Goal: Task Accomplishment & Management: Use online tool/utility

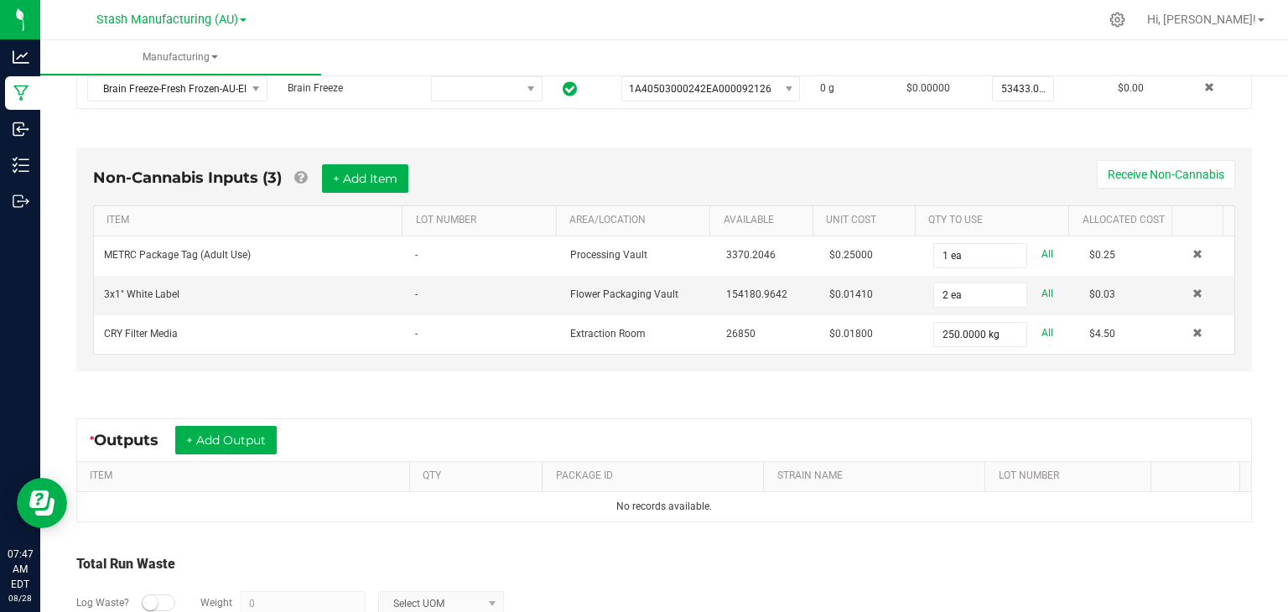
scroll to position [423, 0]
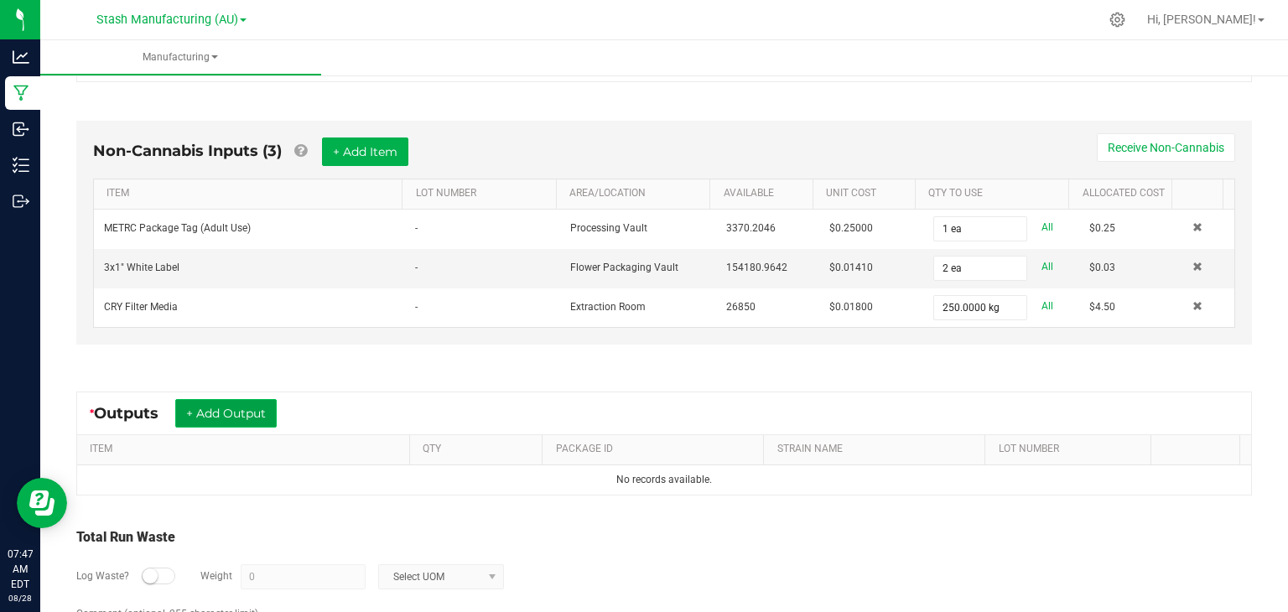
click at [266, 407] on button "+ Add Output" at bounding box center [225, 413] width 101 height 29
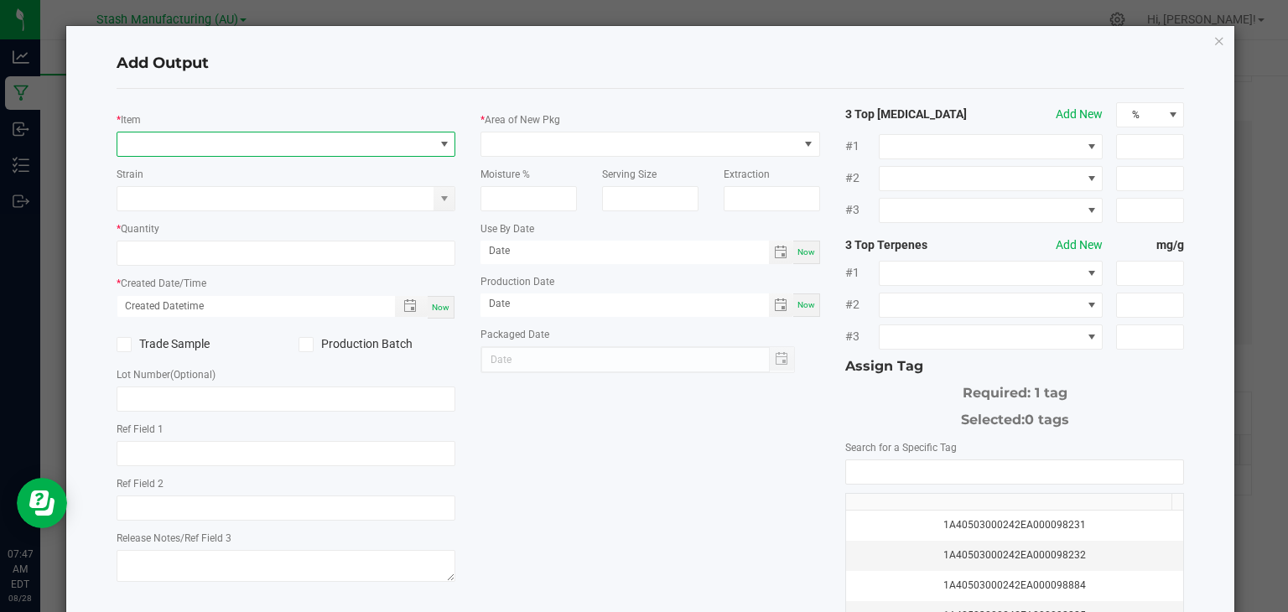
click at [222, 143] on span "NO DATA FOUND" at bounding box center [275, 143] width 317 height 23
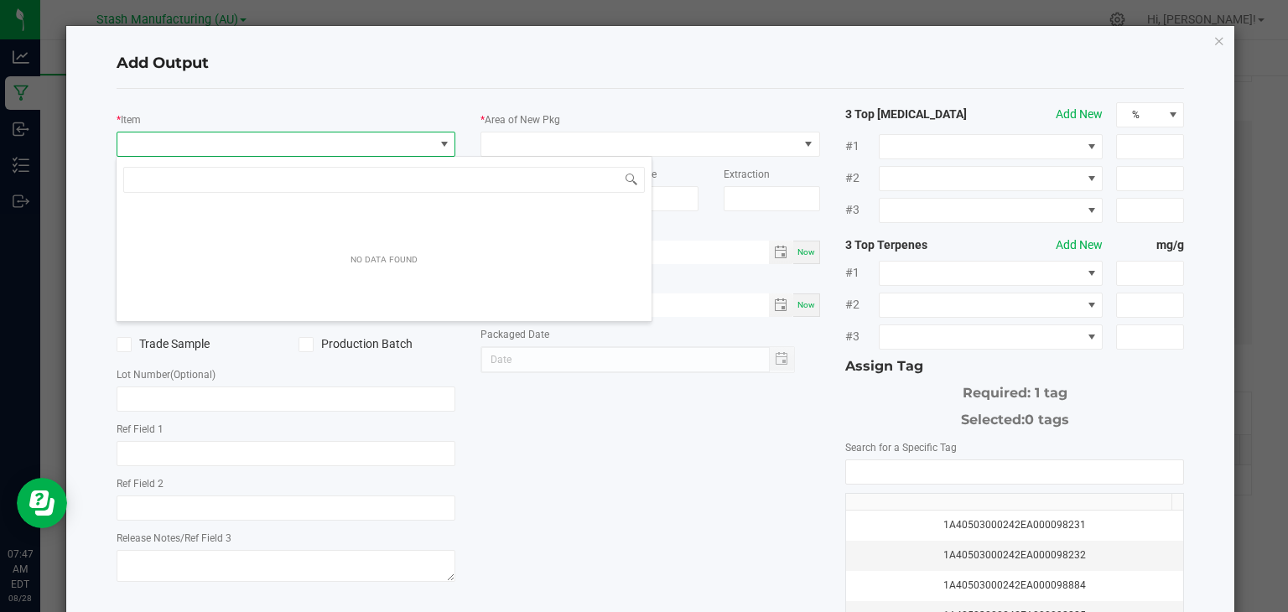
scroll to position [24, 335]
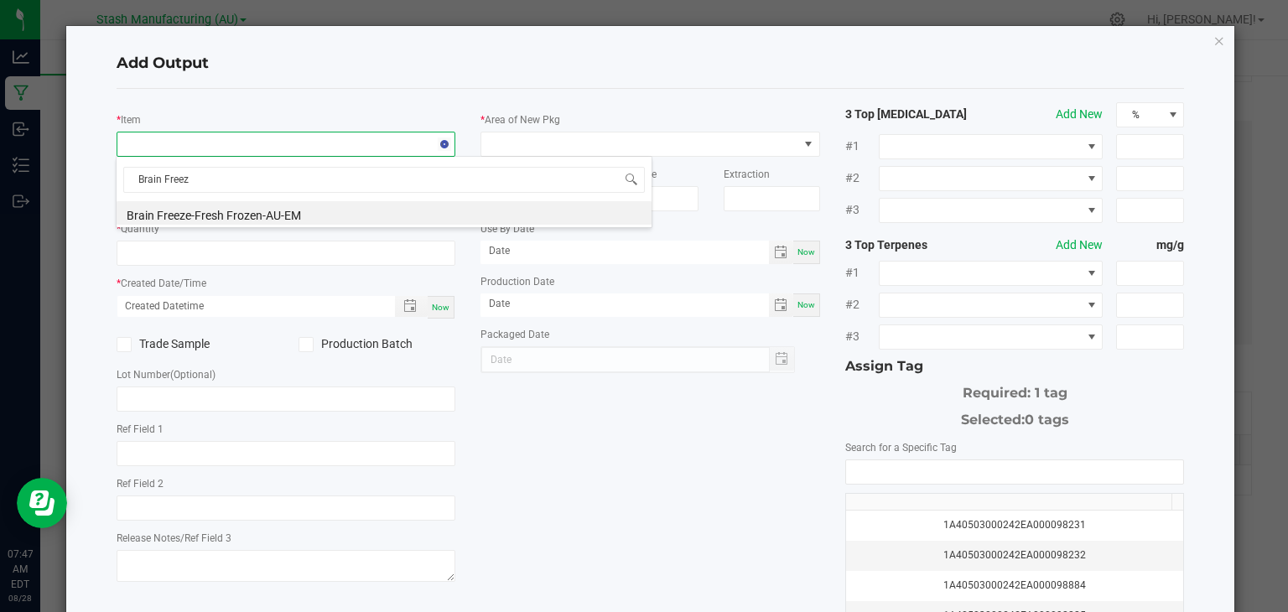
type input "Brain Freeze"
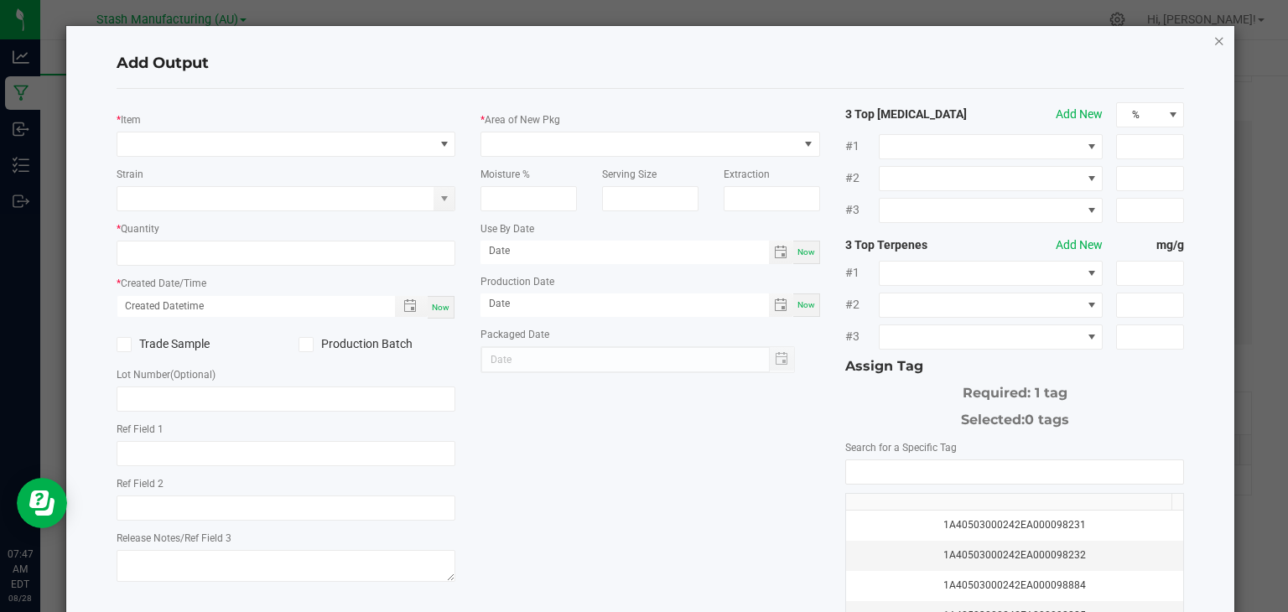
click at [1213, 41] on icon "button" at bounding box center [1219, 40] width 12 height 20
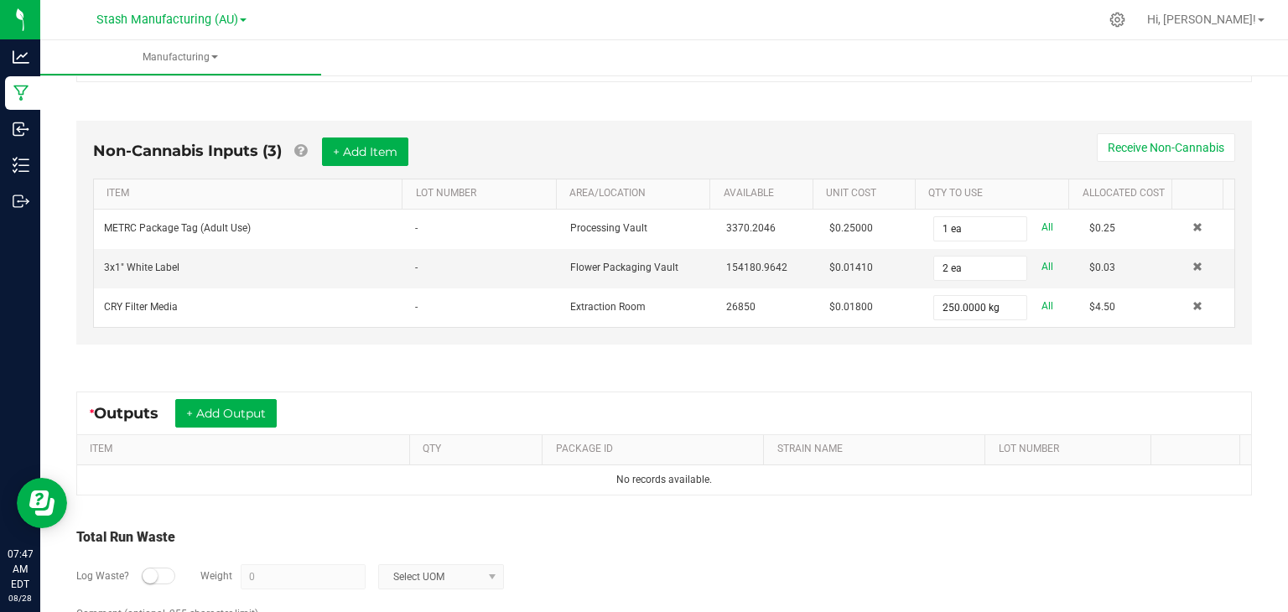
click at [605, 138] on div "Non-Cannabis Inputs (3) + Add Item Receive Non-Cannabis" at bounding box center [664, 158] width 1142 height 41
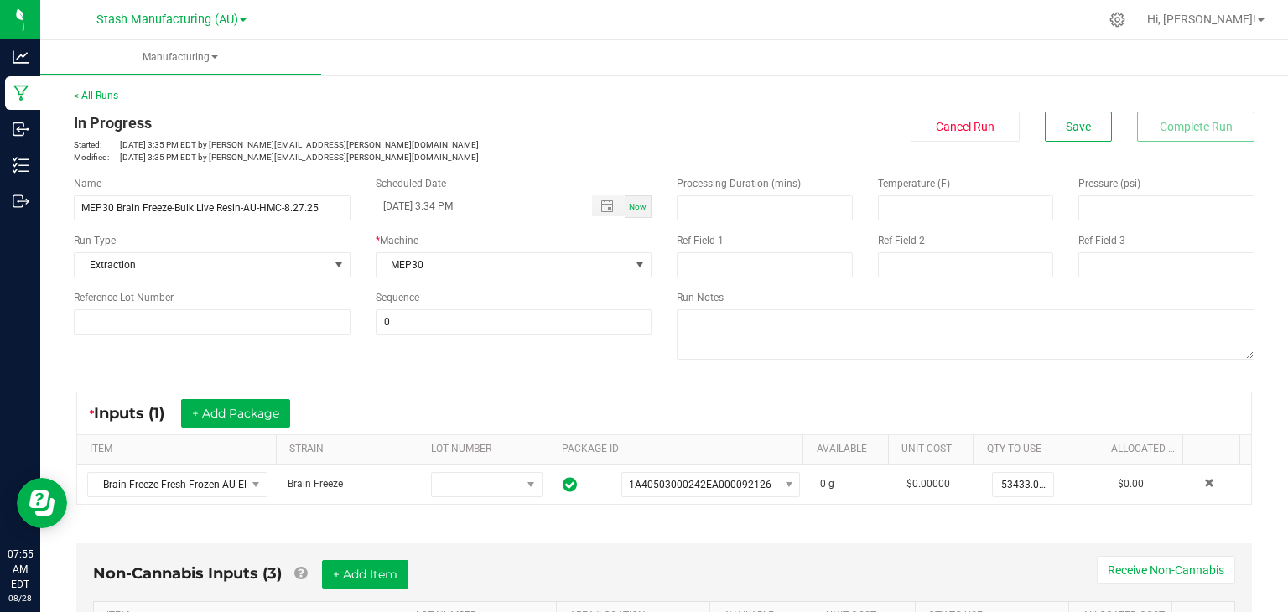
scroll to position [492, 0]
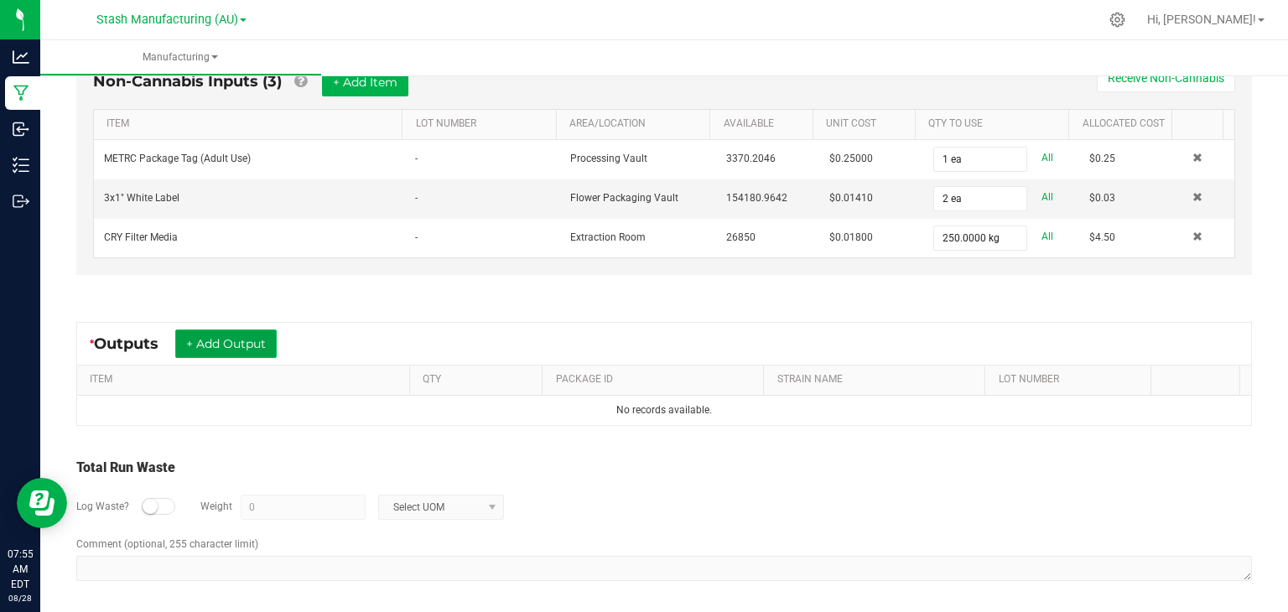
click at [244, 341] on button "+ Add Output" at bounding box center [225, 344] width 101 height 29
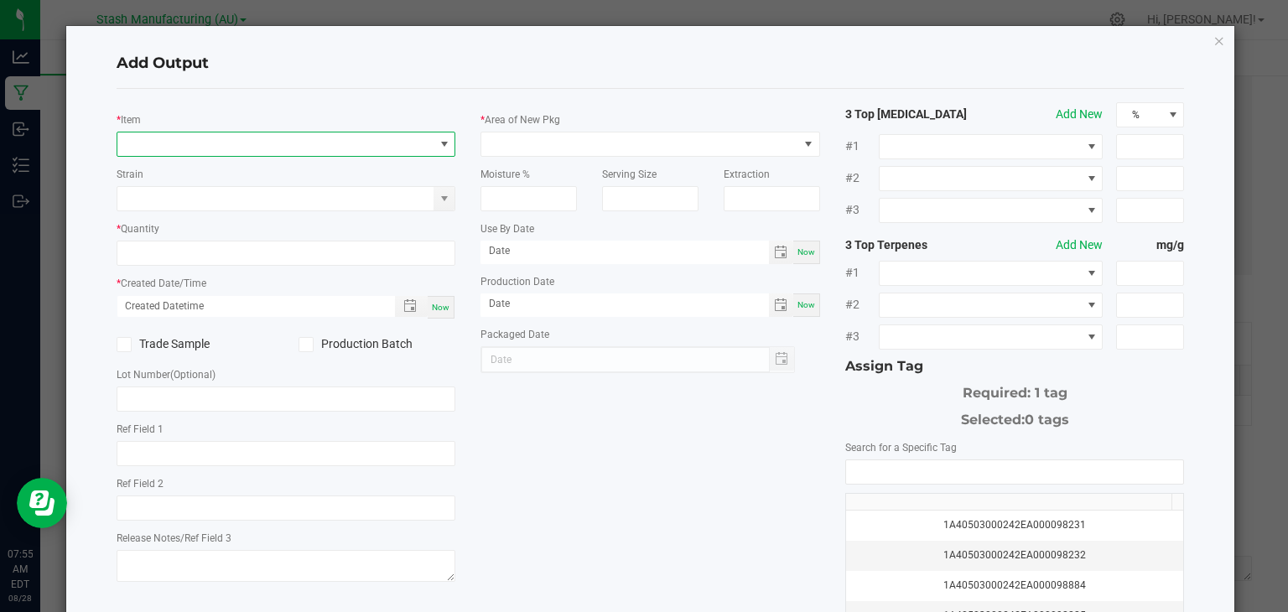
click at [251, 145] on span "NO DATA FOUND" at bounding box center [275, 143] width 317 height 23
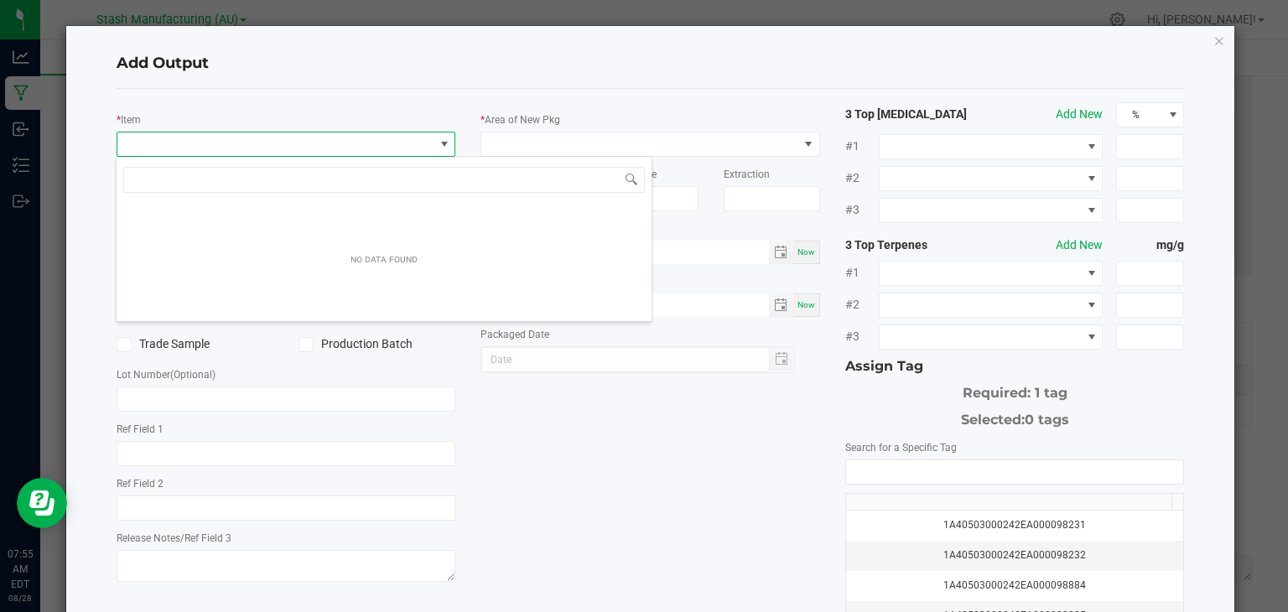
scroll to position [24, 335]
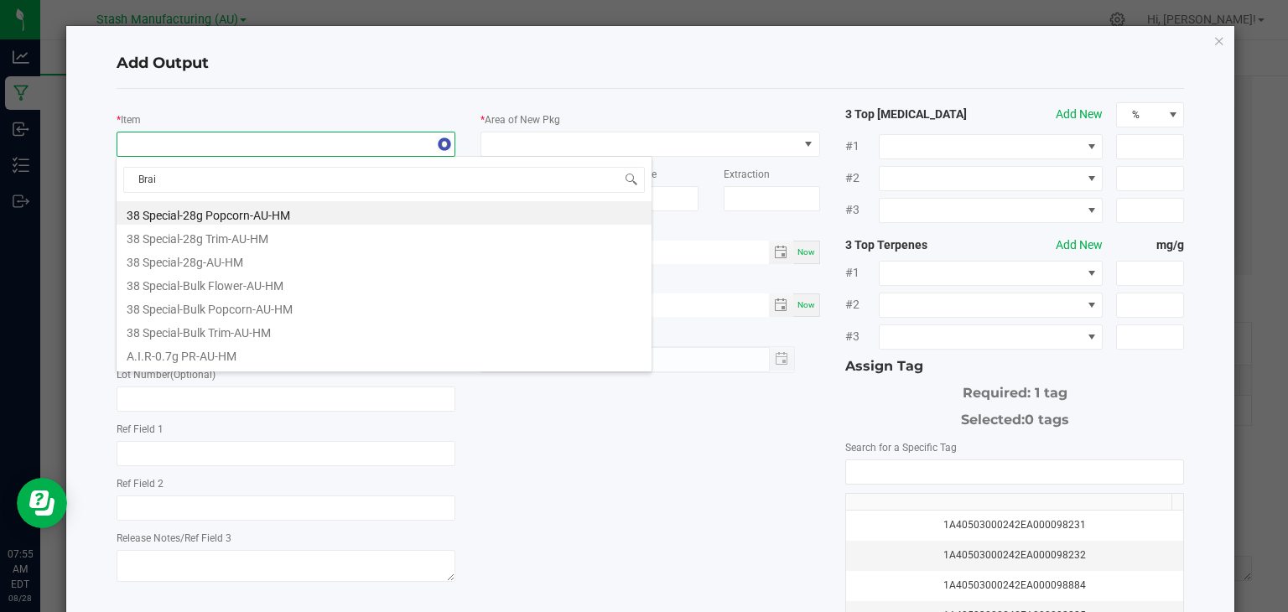
type input "Brain"
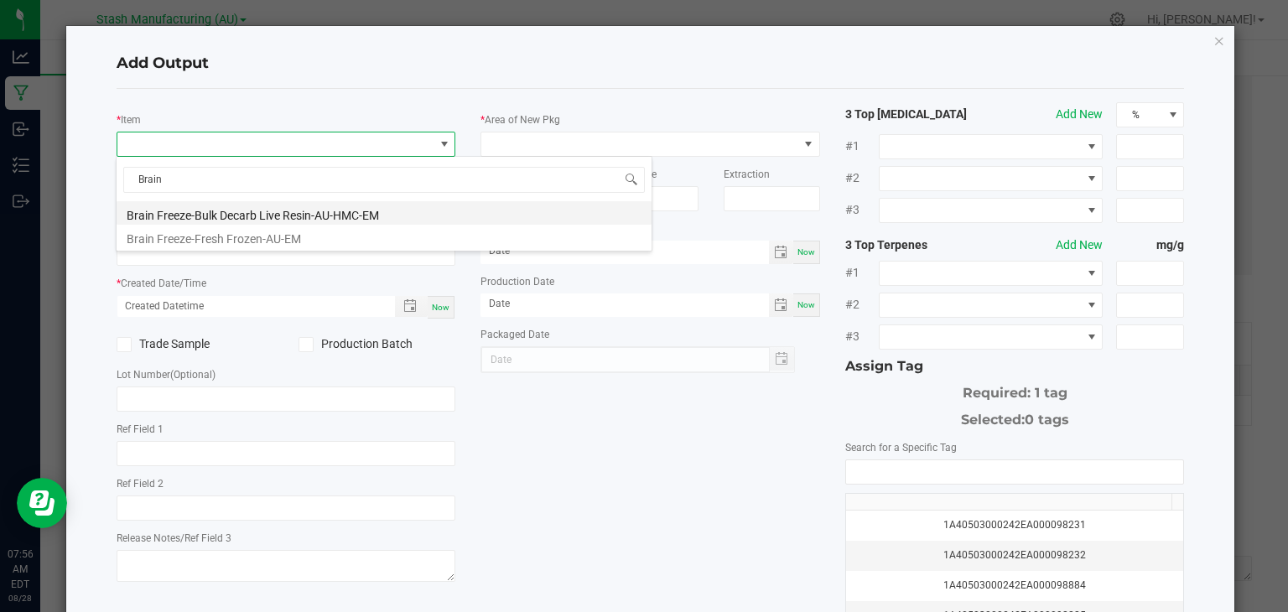
click at [299, 212] on li "Brain Freeze-Bulk Decarb Live Resin-AU-HMC-EM" at bounding box center [384, 212] width 535 height 23
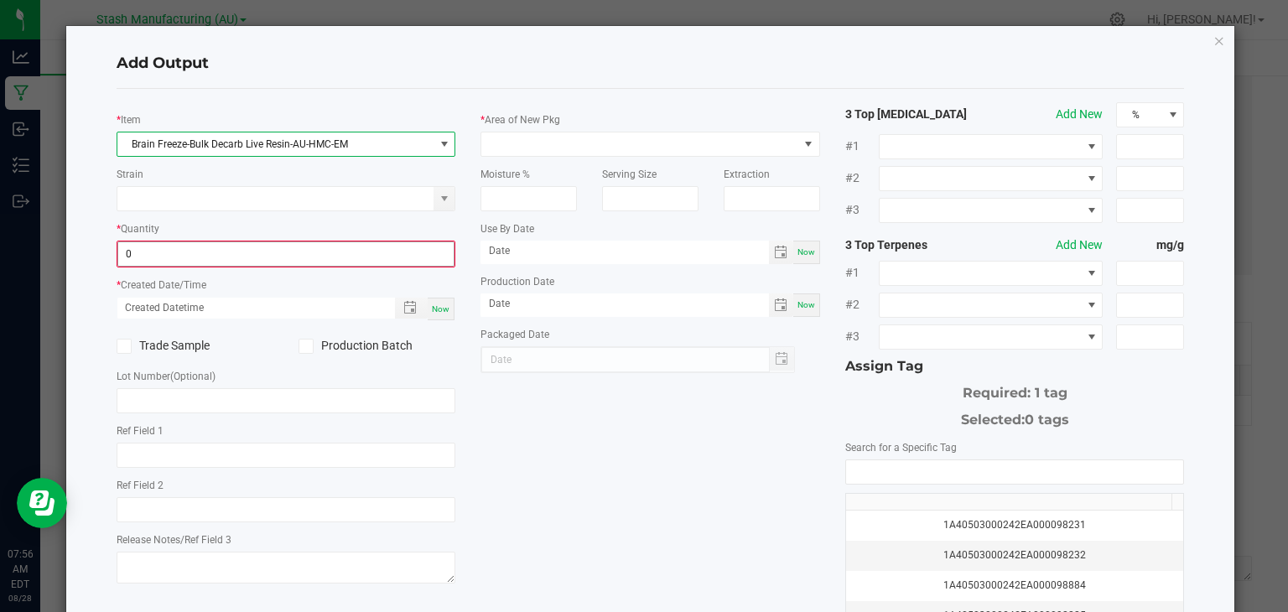
click at [227, 256] on input "0" at bounding box center [286, 253] width 336 height 23
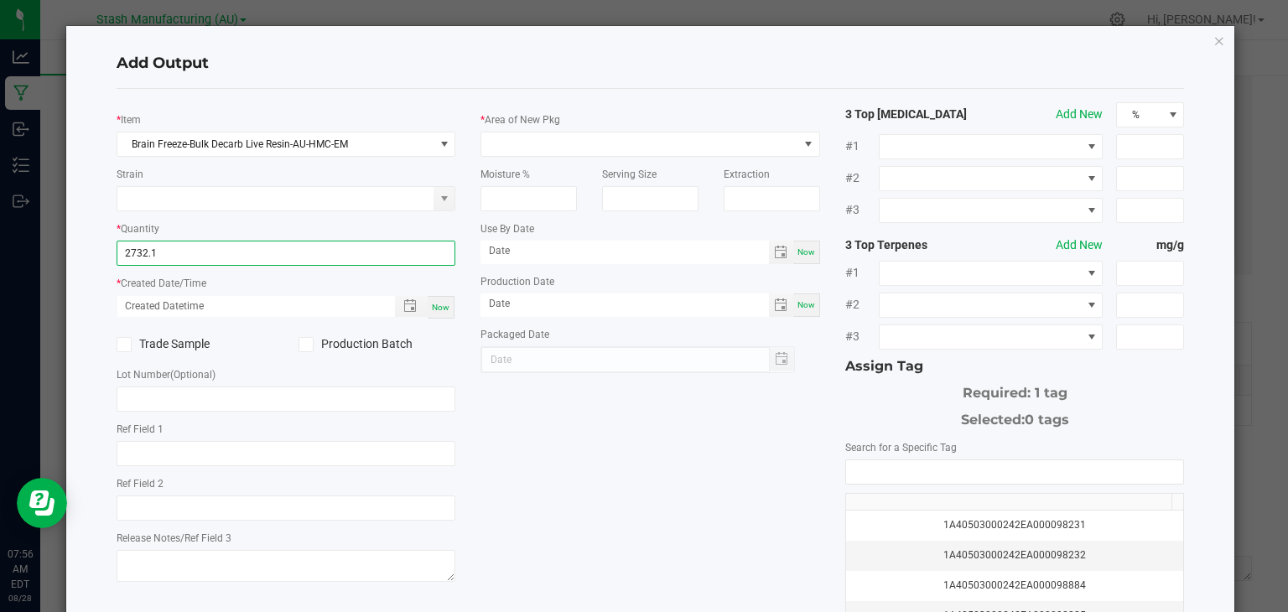
type input "2732.1000 g"
click at [442, 305] on span "Now" at bounding box center [441, 307] width 18 height 9
type input "[DATE] 7:56 AM"
type input "[DATE]"
click at [305, 345] on icon at bounding box center [305, 345] width 11 height 0
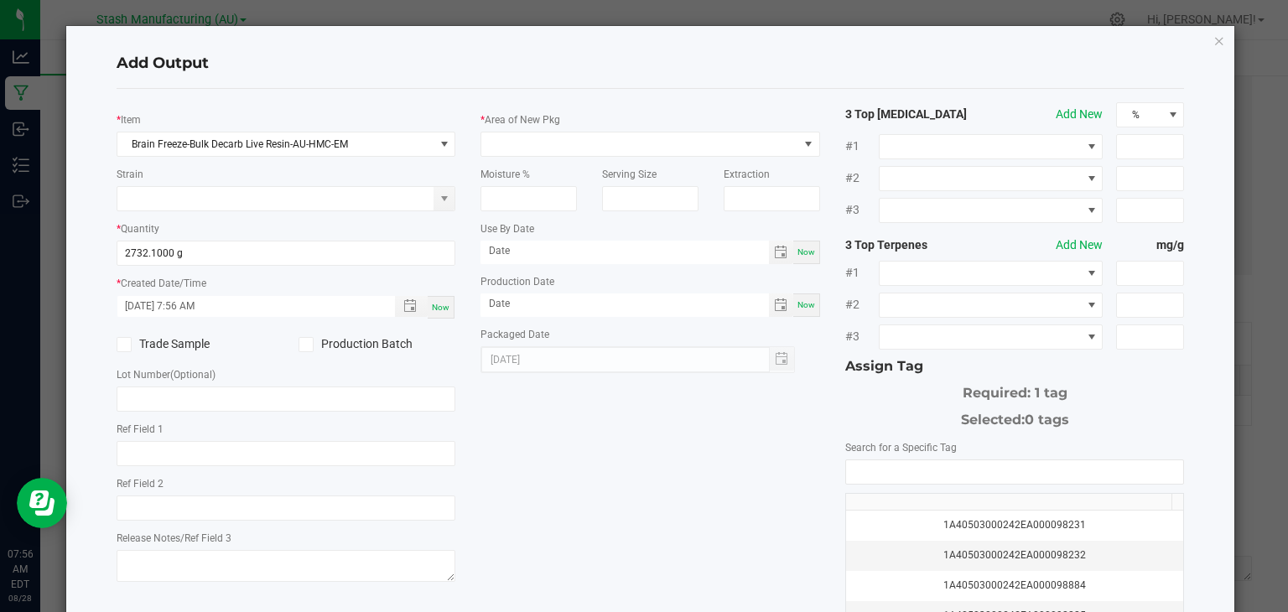
click at [0, 0] on input "Production Batch" at bounding box center [0, 0] width 0 height 0
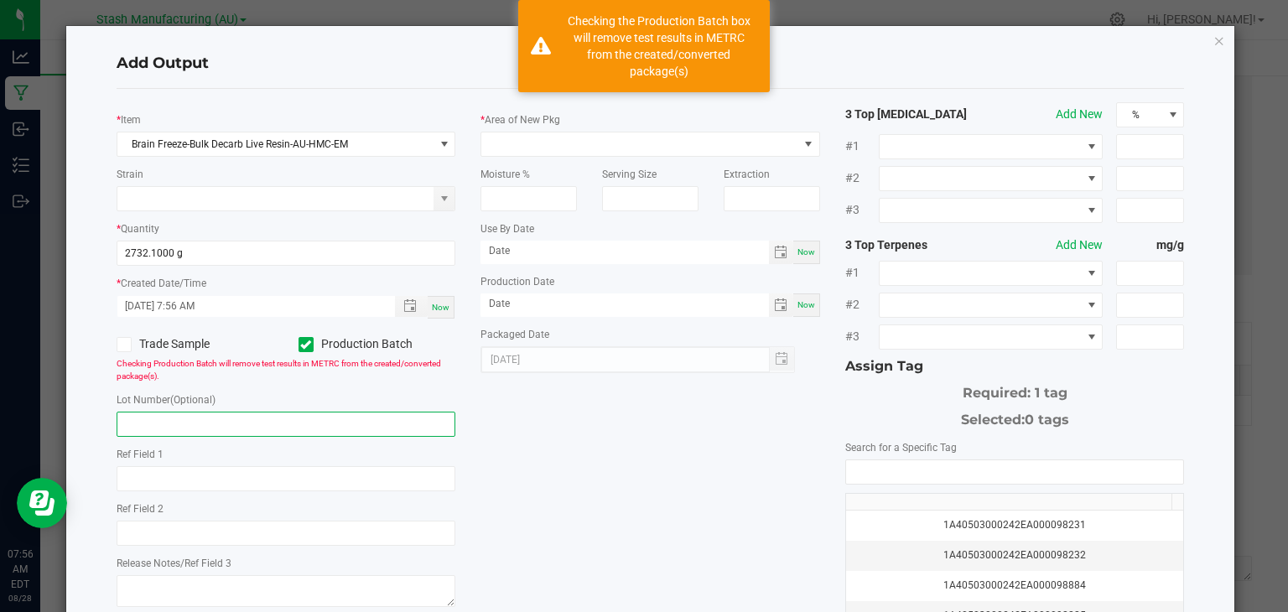
click at [220, 414] on input "text" at bounding box center [287, 424] width 340 height 25
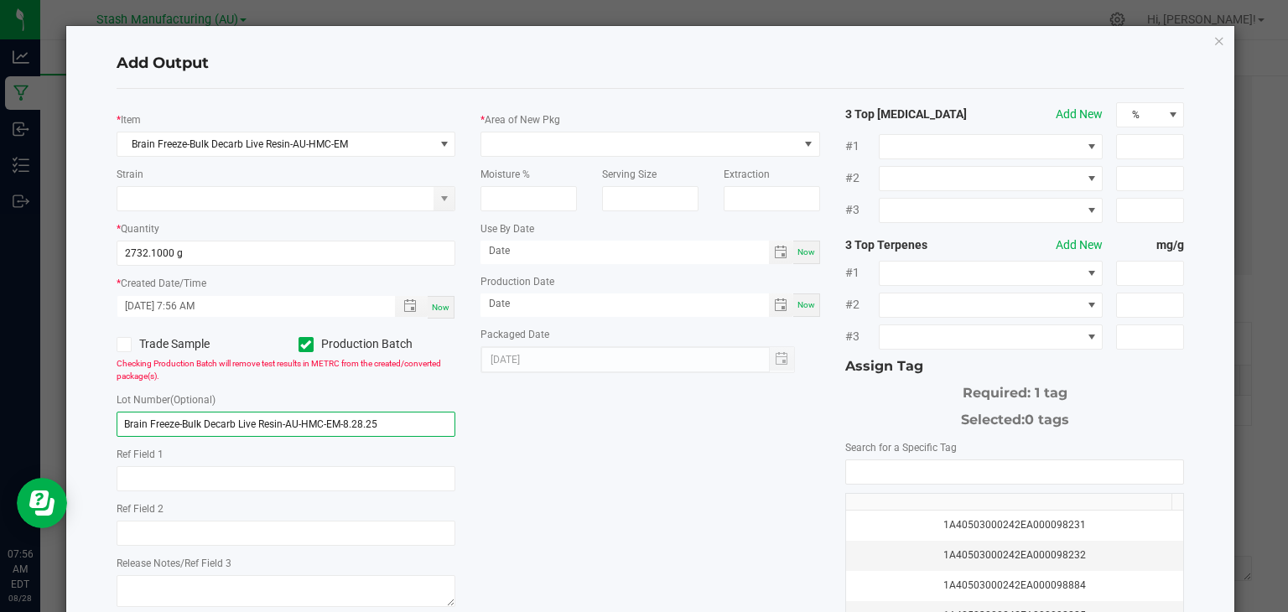
type input "Brain Freeze-Bulk Decarb Live Resin-AU-HMC-EM-8.28.25"
click at [608, 442] on div "* Item Brain Freeze-Bulk Decarb Live Resin-AU-HMC-EM Strain * Quantity 2732.100…" at bounding box center [650, 402] width 1093 height 601
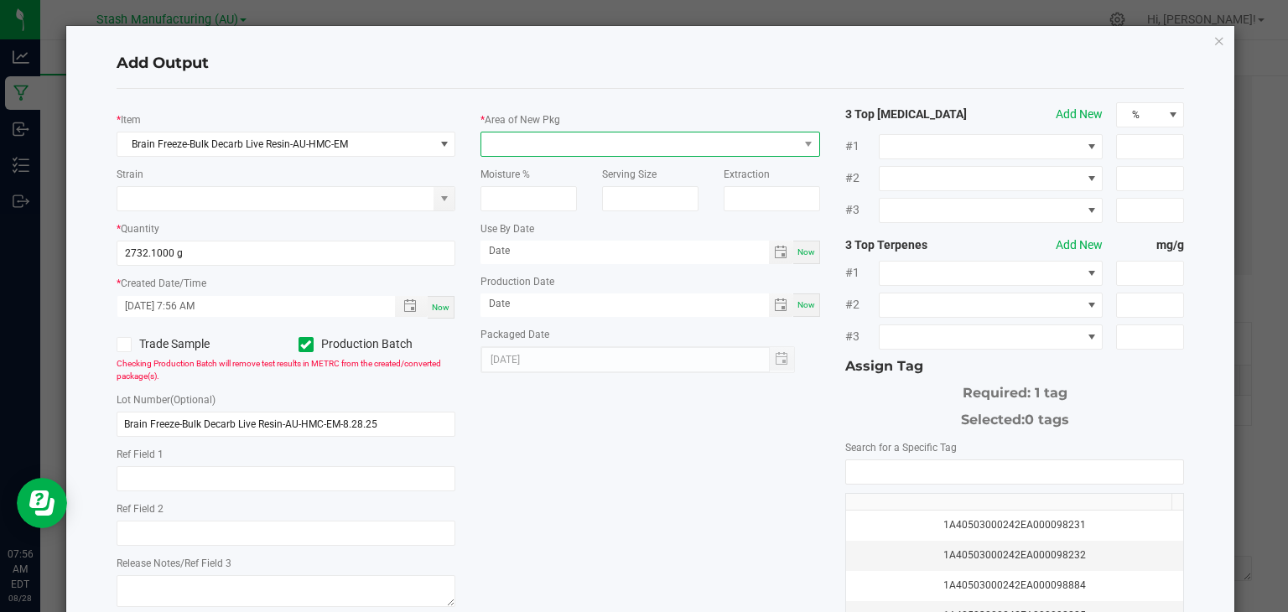
click at [674, 144] on span at bounding box center [639, 143] width 317 height 23
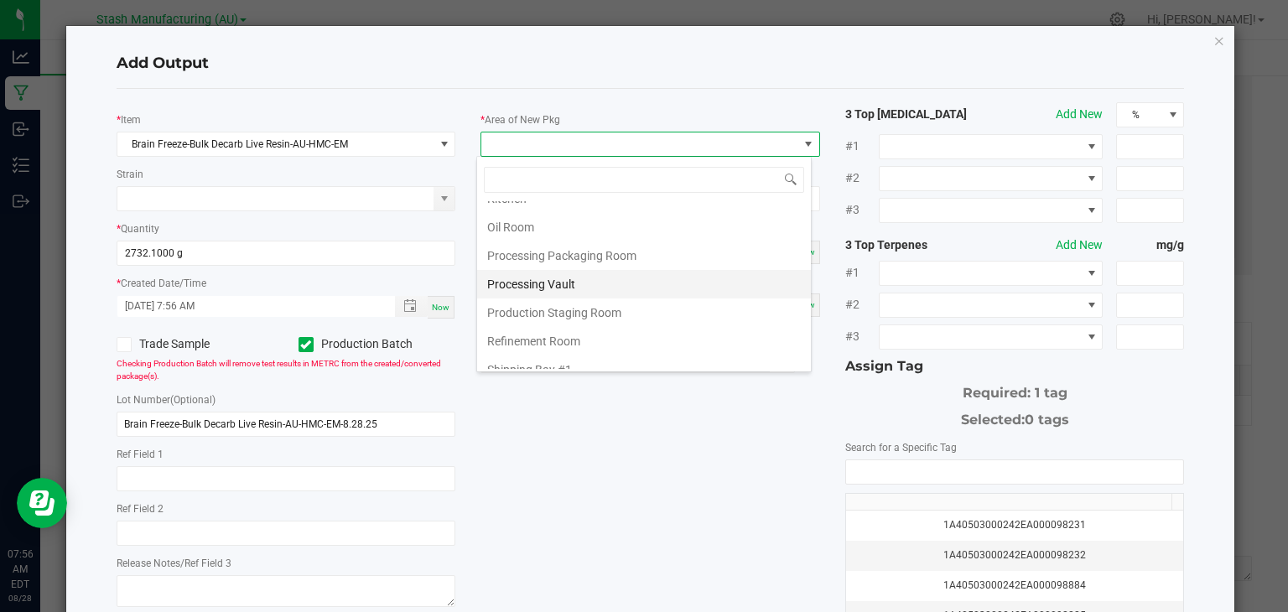
scroll to position [247, 0]
click at [557, 329] on li "Refinement Room" at bounding box center [644, 339] width 334 height 29
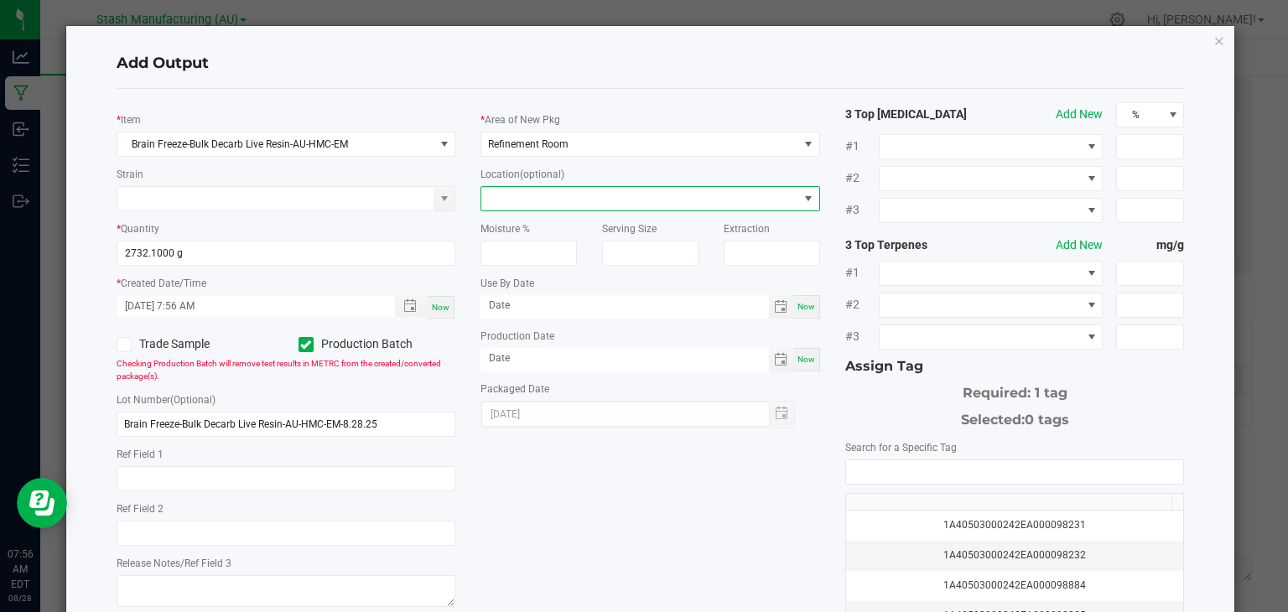
click at [603, 195] on span at bounding box center [639, 198] width 317 height 23
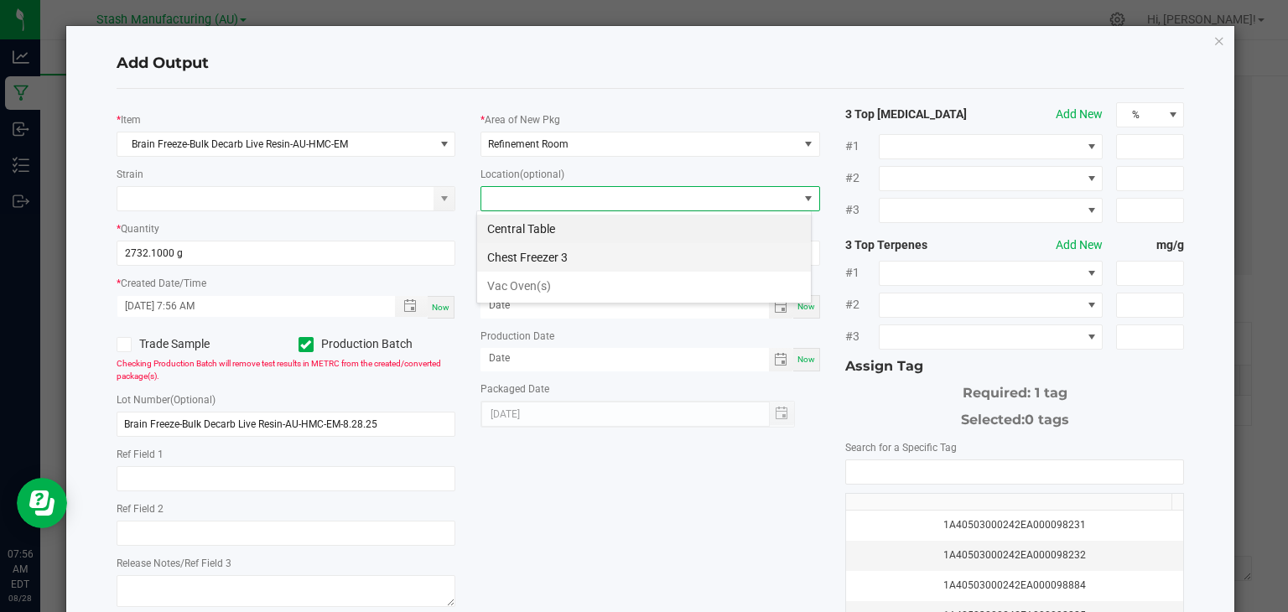
scroll to position [24, 335]
click at [544, 282] on li "Vac Oven(s)" at bounding box center [644, 286] width 334 height 29
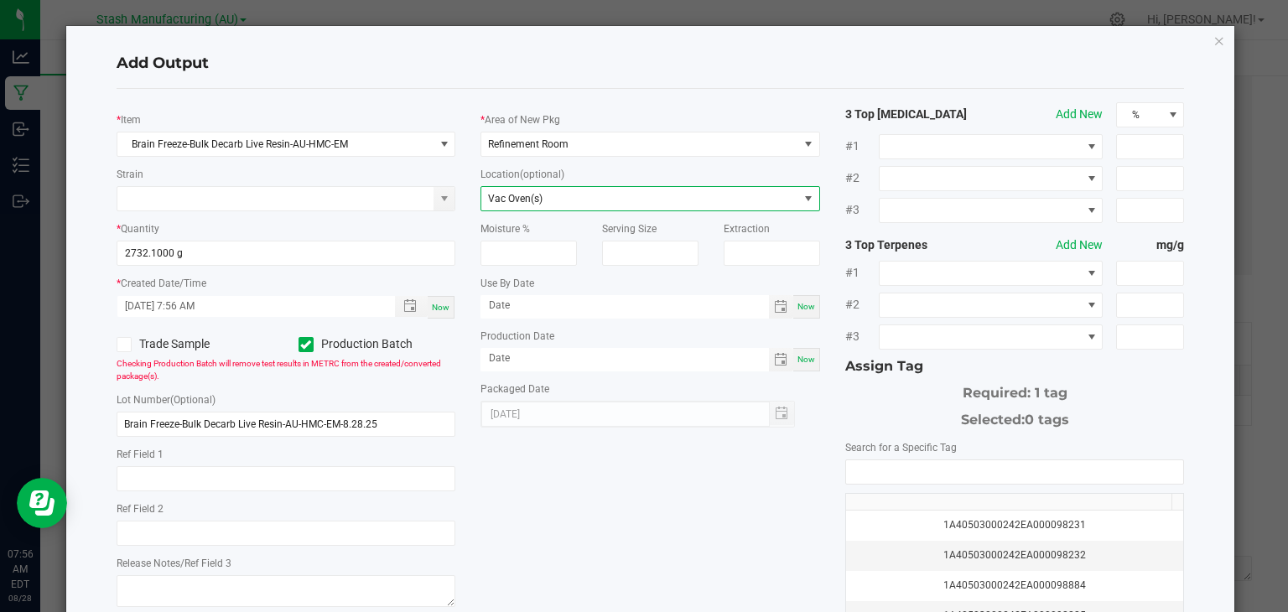
click at [798, 305] on span "Now" at bounding box center [806, 306] width 18 height 9
type input "[DATE]"
click at [802, 361] on span "Now" at bounding box center [806, 359] width 18 height 9
type input "[DATE]"
click at [570, 304] on input "[DATE]" at bounding box center [624, 305] width 288 height 21
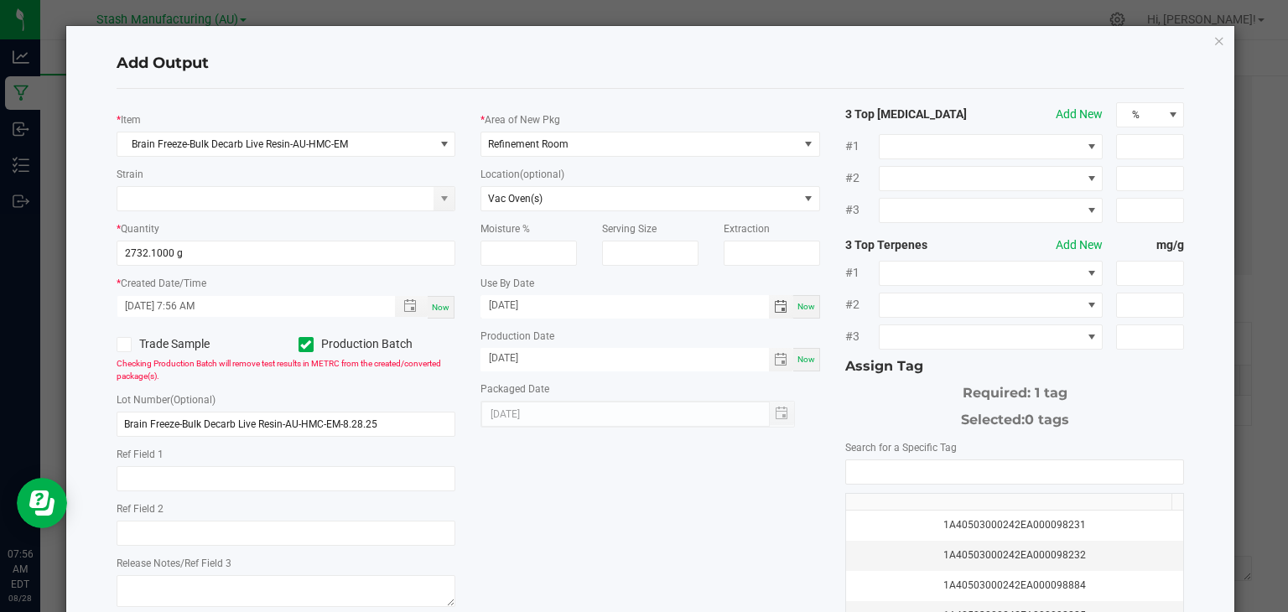
type input "[DATE]"
click at [647, 494] on div "* Item Brain Freeze-Bulk Decarb Live Resin-AU-HMC-EM Strain * Quantity 2732.100…" at bounding box center [650, 402] width 1093 height 601
click at [929, 475] on input "NO DATA FOUND" at bounding box center [1015, 471] width 338 height 23
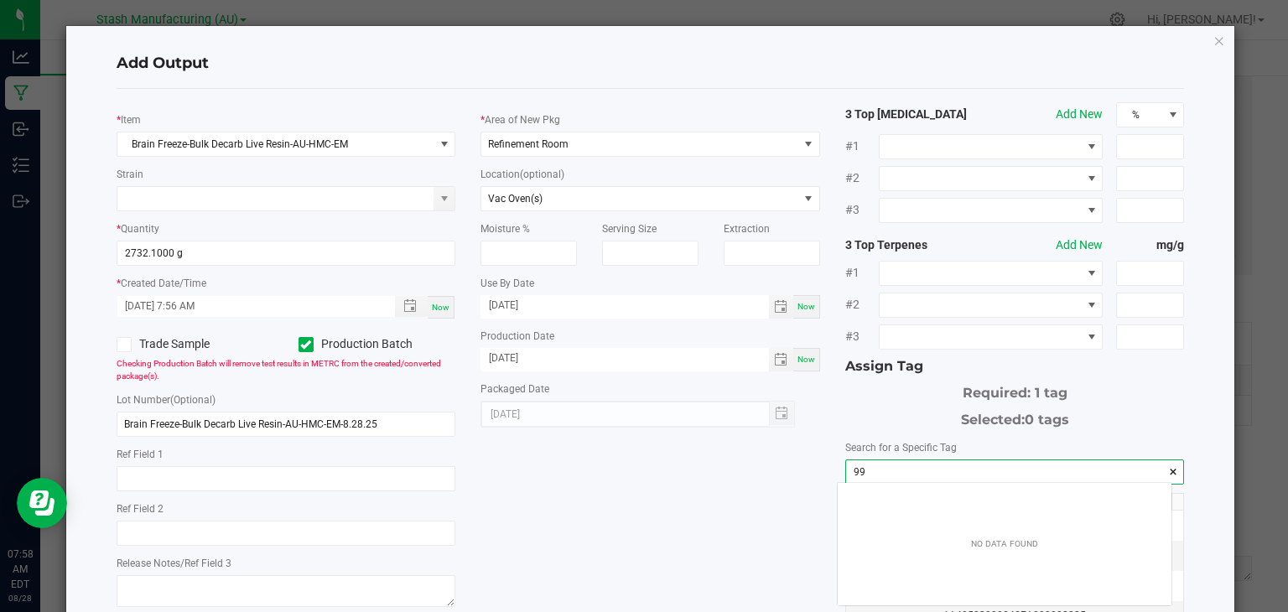
scroll to position [23, 335]
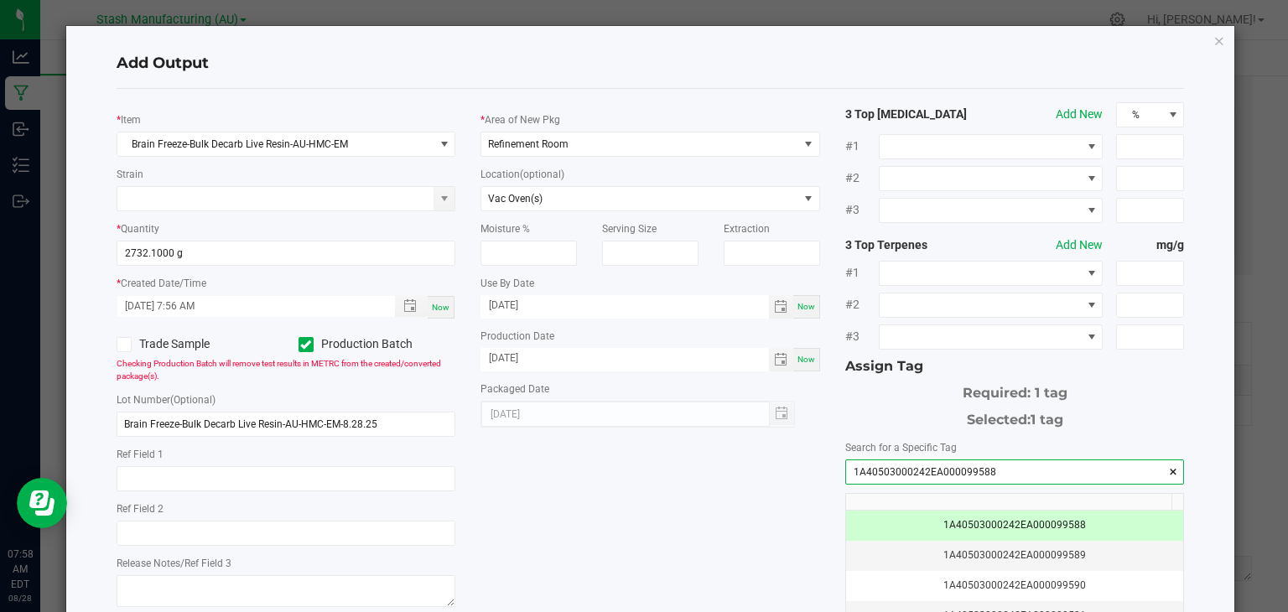
type input "1A40503000242EA000099588"
click at [726, 510] on div "* Item Brain Freeze-Bulk Decarb Live Resin-AU-HMC-EM Strain * Quantity 2732.100…" at bounding box center [650, 402] width 1093 height 601
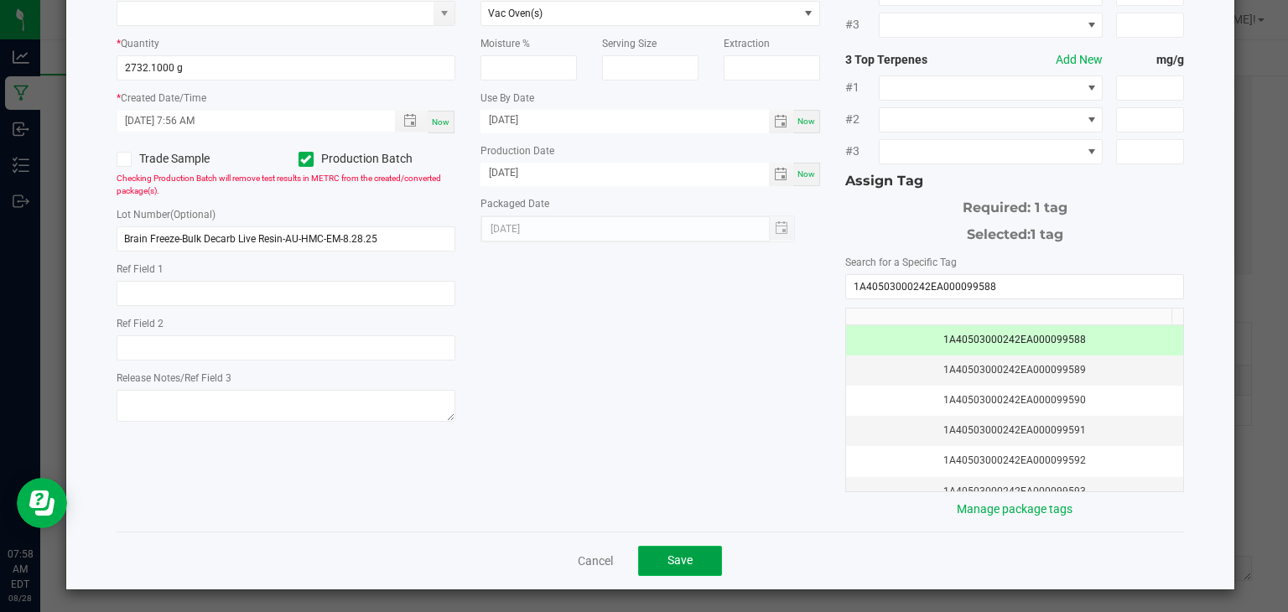
click at [680, 553] on span "Save" at bounding box center [679, 559] width 25 height 13
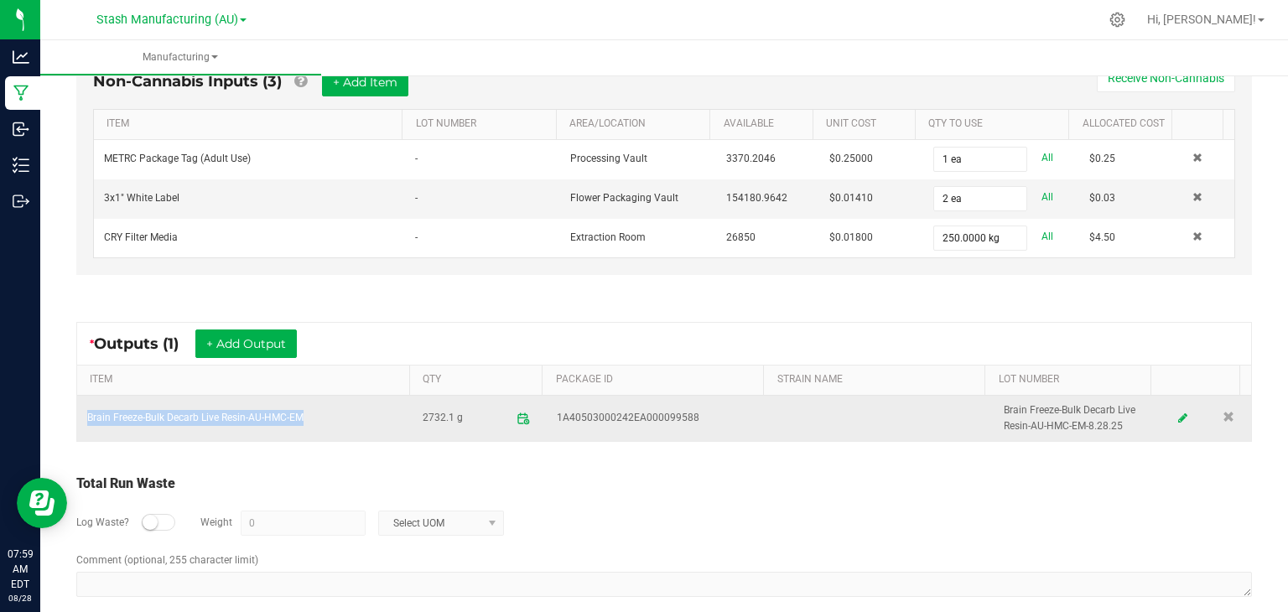
drag, startPoint x: 312, startPoint y: 413, endPoint x: 81, endPoint y: 412, distance: 231.4
click at [81, 412] on td "Brain Freeze-Bulk Decarb Live Resin-AU-HMC-EM" at bounding box center [244, 418] width 335 height 45
copy td "Brain Freeze-Bulk Decarb Live Resin-AU-HMC-EM"
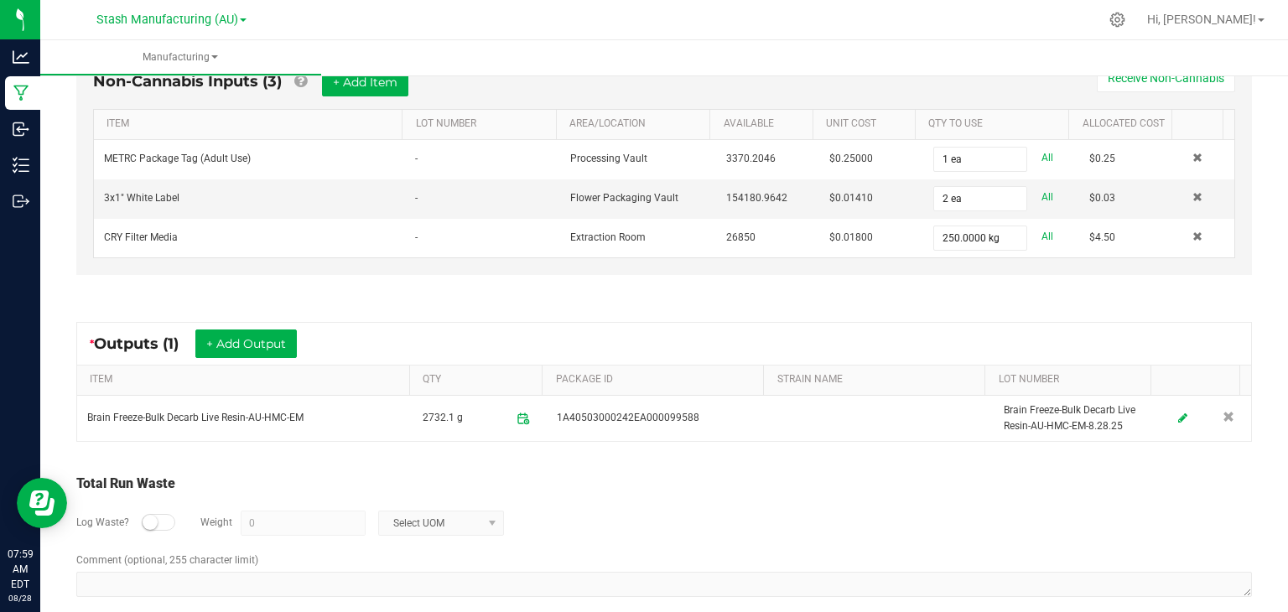
click at [656, 494] on div "Log Waste? Weight 0 Select UOM" at bounding box center [664, 523] width 1176 height 59
click at [1121, 286] on div "Non-Cannabis Inputs (3) + Add Item Receive Non-Cannabis ITEM LOT NUMBER AREA/LO…" at bounding box center [664, 167] width 1206 height 279
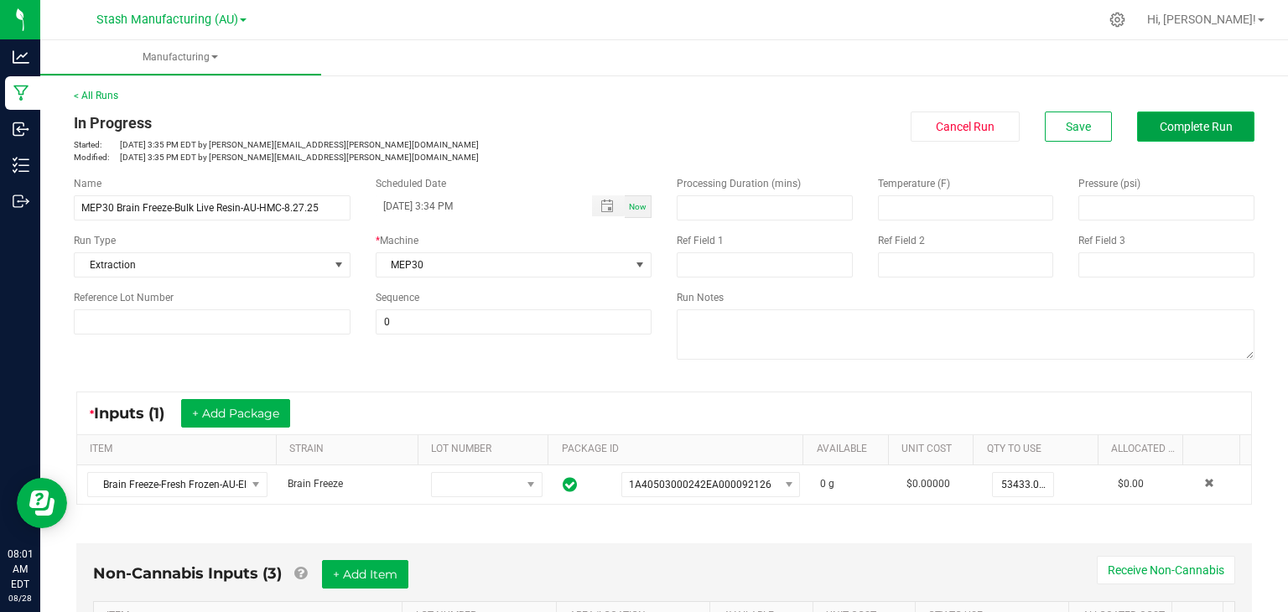
click at [1191, 122] on span "Complete Run" at bounding box center [1196, 126] width 73 height 13
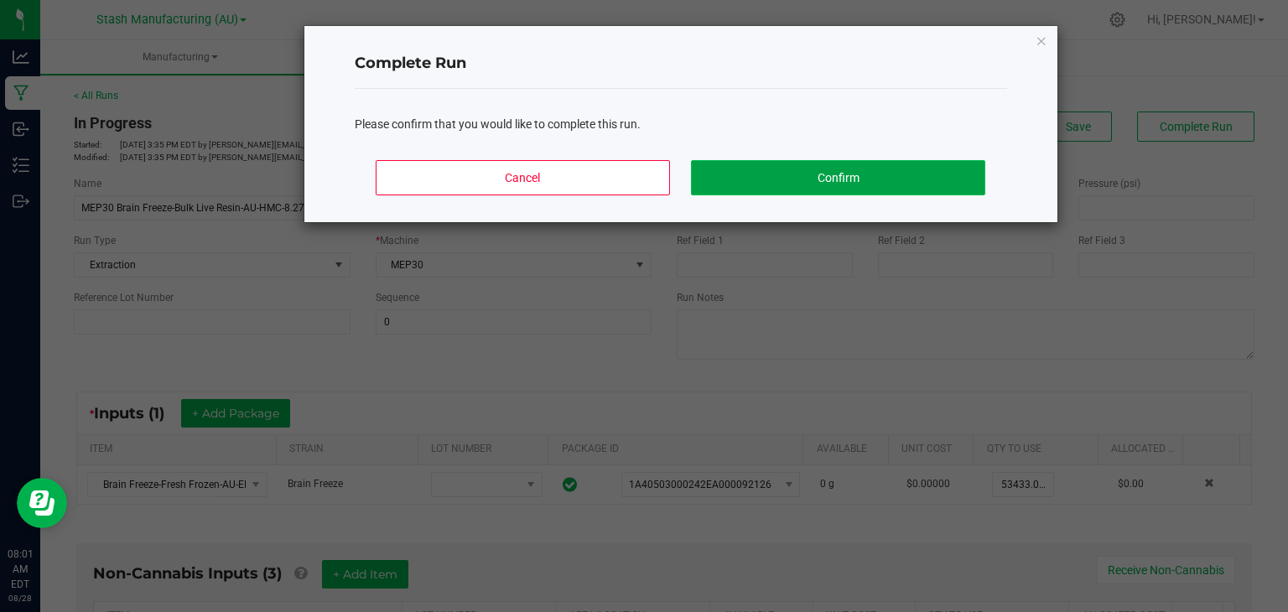
click at [821, 174] on button "Confirm" at bounding box center [837, 177] width 293 height 35
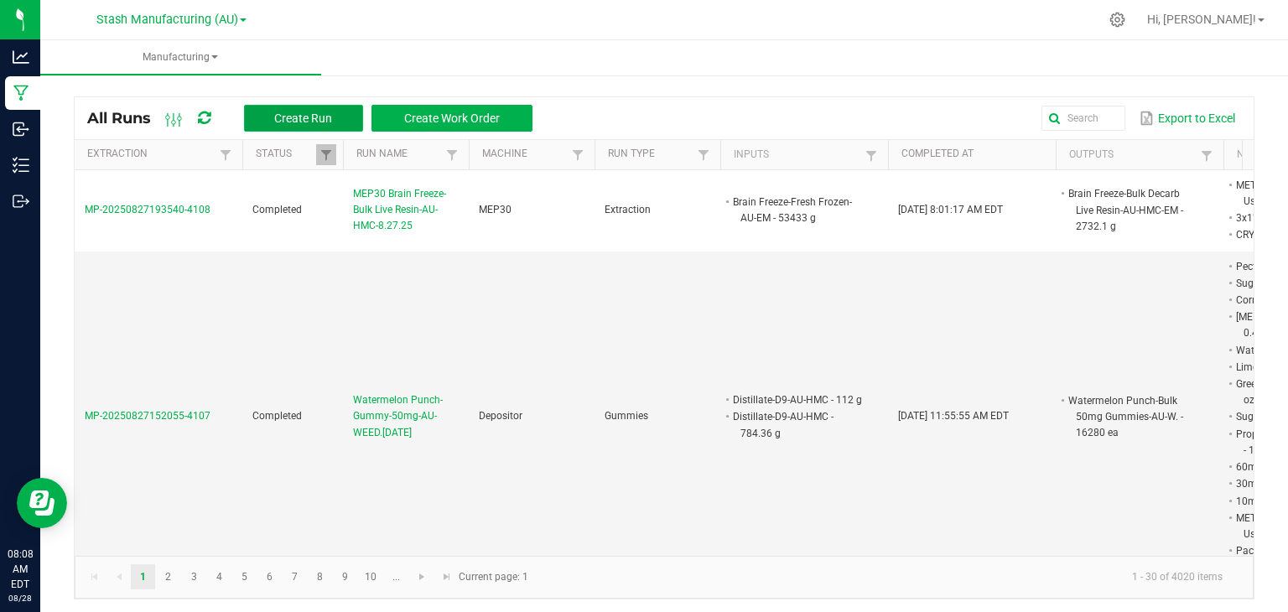
click at [330, 127] on button "Create Run" at bounding box center [303, 118] width 119 height 27
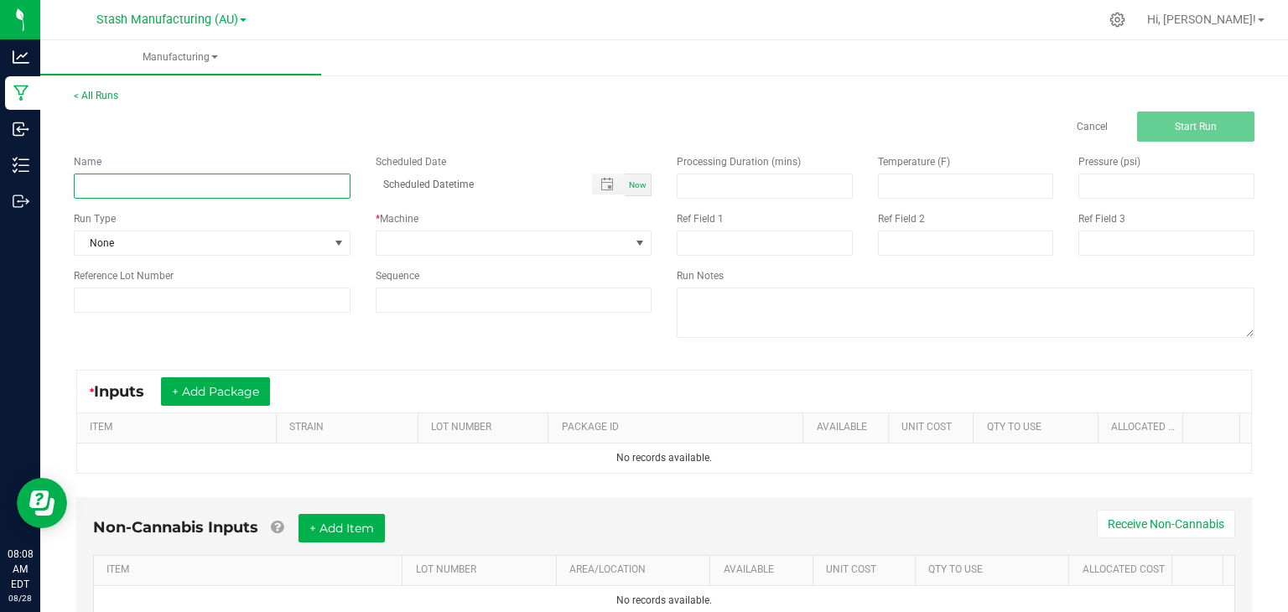
click at [185, 189] on input at bounding box center [212, 186] width 277 height 25
type input "Dart Run-RSO-Bulk 1g Dart-AU-HMC-8.28.25"
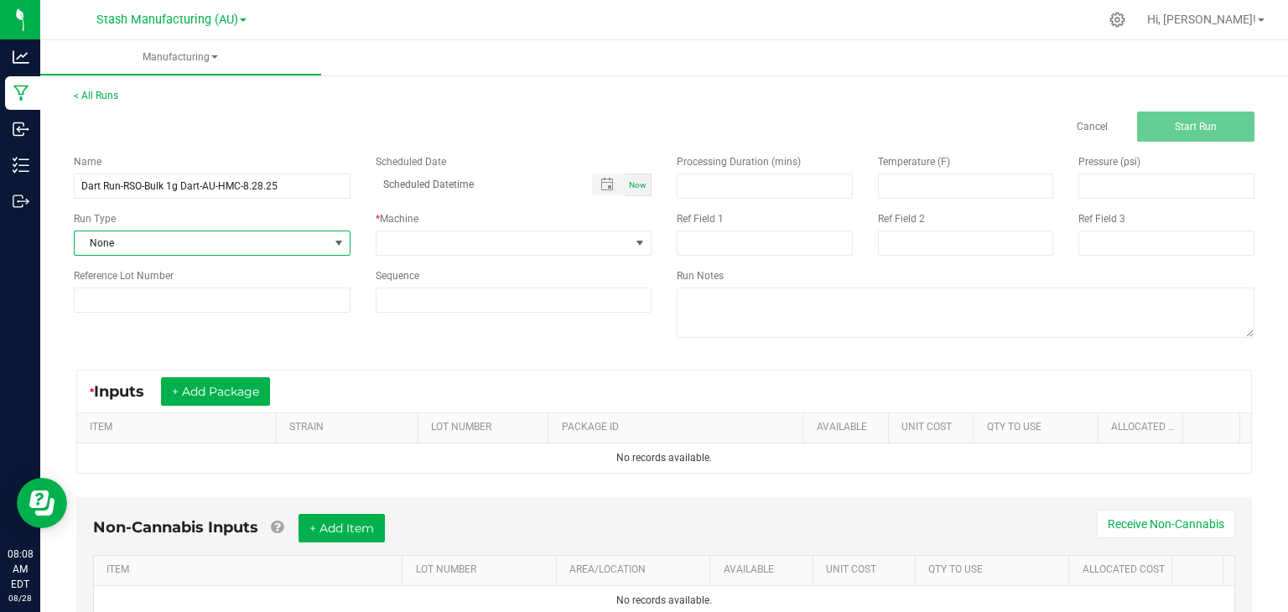
click at [226, 249] on span "None" at bounding box center [202, 242] width 254 height 23
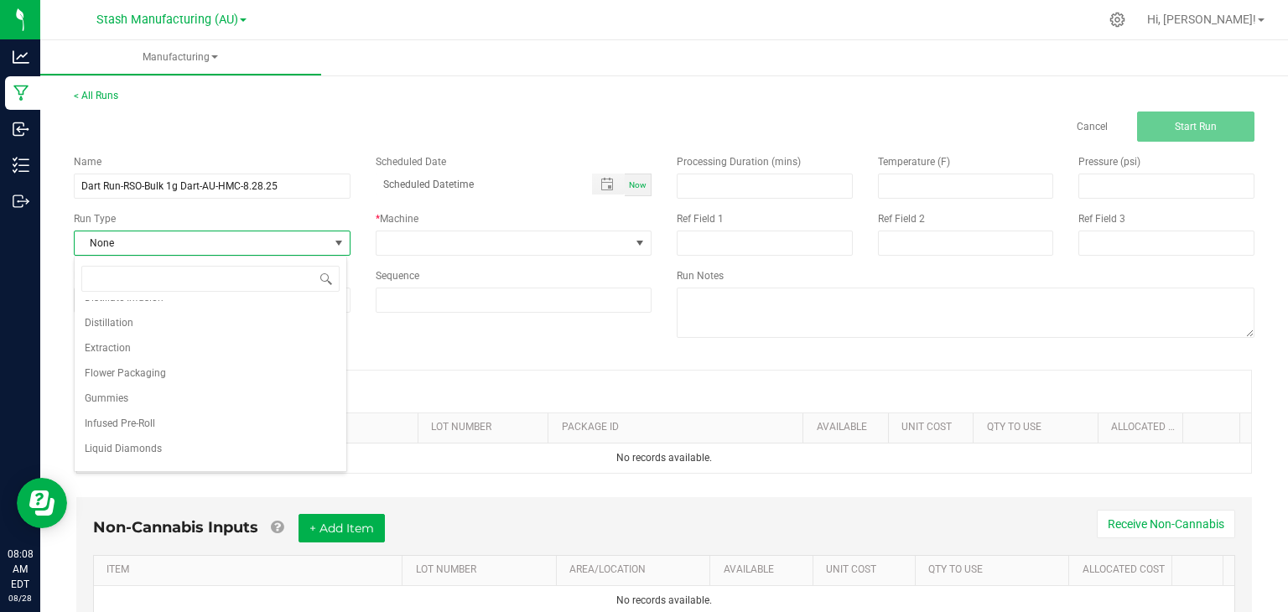
scroll to position [259, 0]
click at [138, 448] on span "Vape Cartridge" at bounding box center [119, 456] width 68 height 17
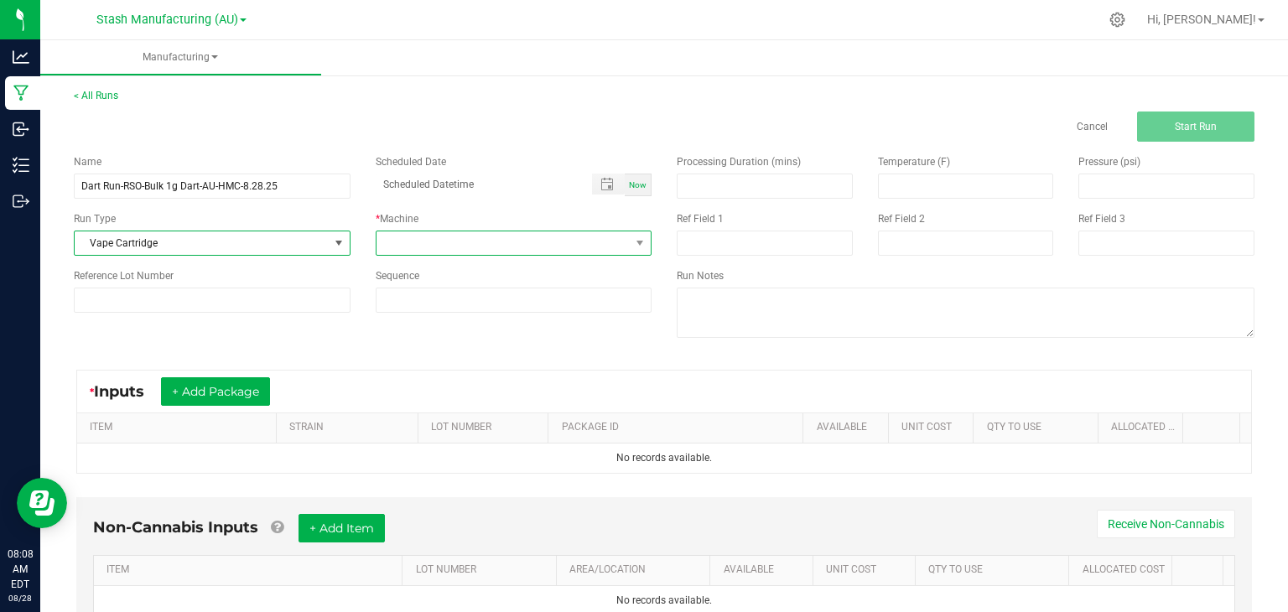
click at [422, 252] on span at bounding box center [504, 242] width 254 height 23
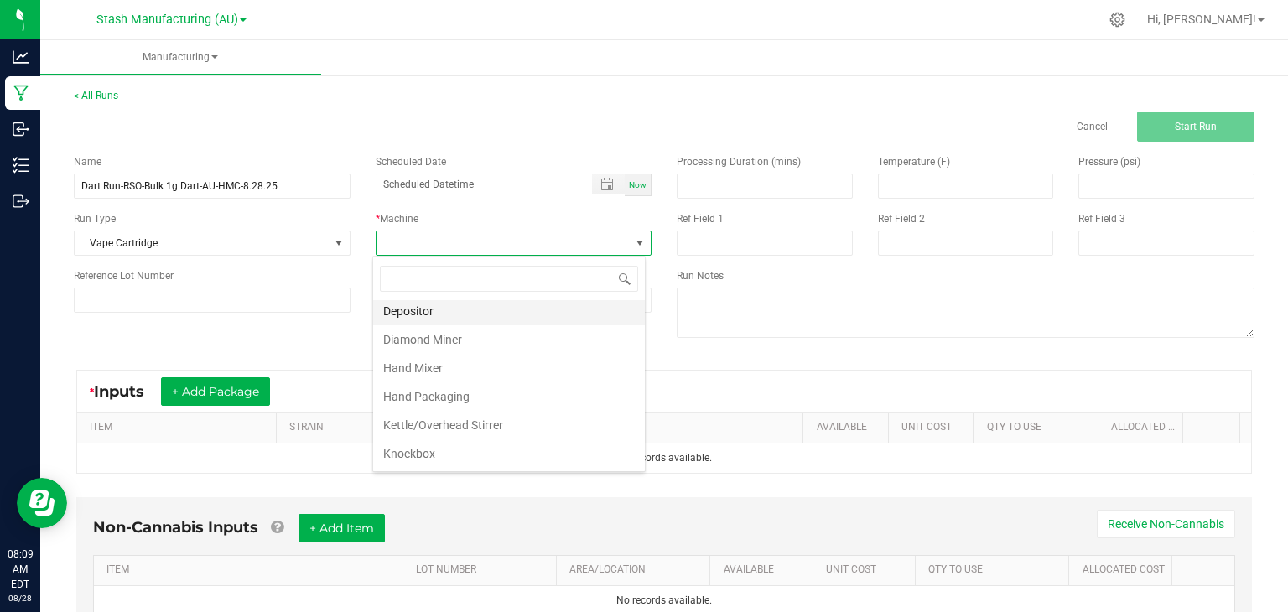
scroll to position [62, 0]
click at [451, 390] on li "Hand Packaging" at bounding box center [509, 395] width 272 height 29
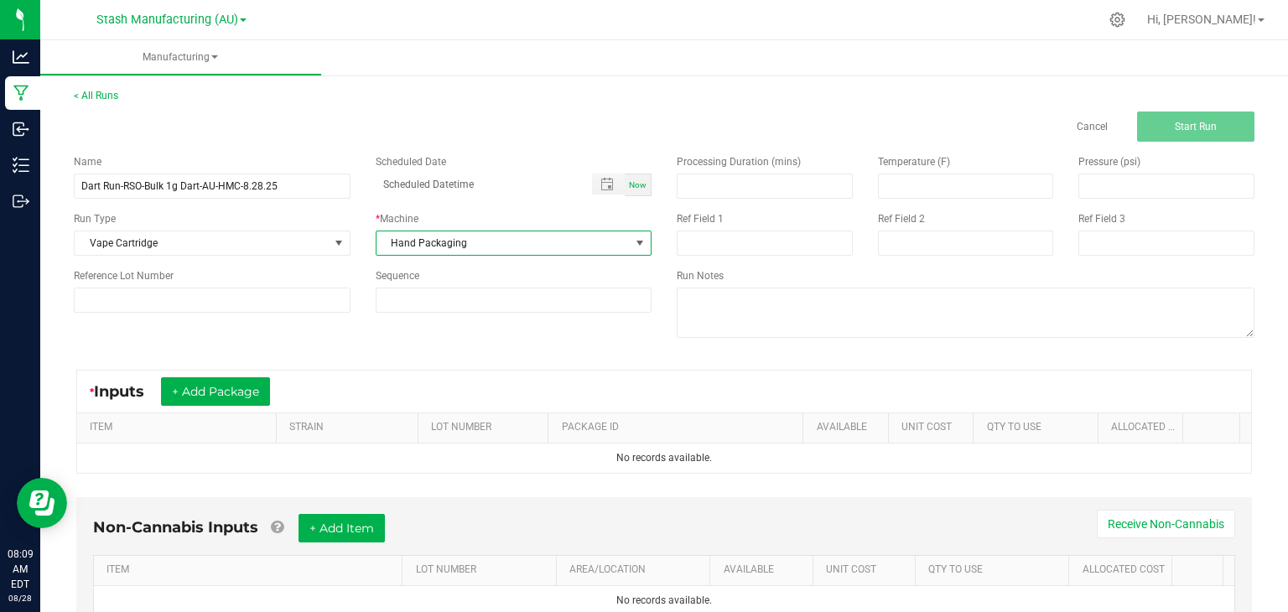
click at [476, 249] on span "Hand Packaging" at bounding box center [504, 242] width 254 height 23
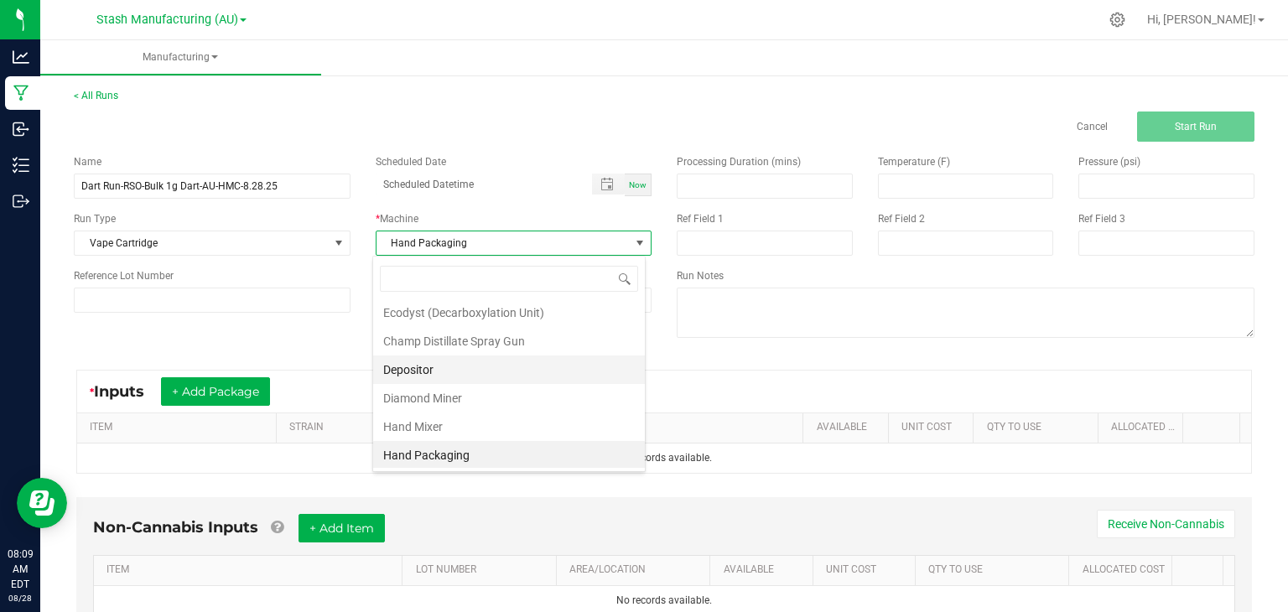
scroll to position [283, 0]
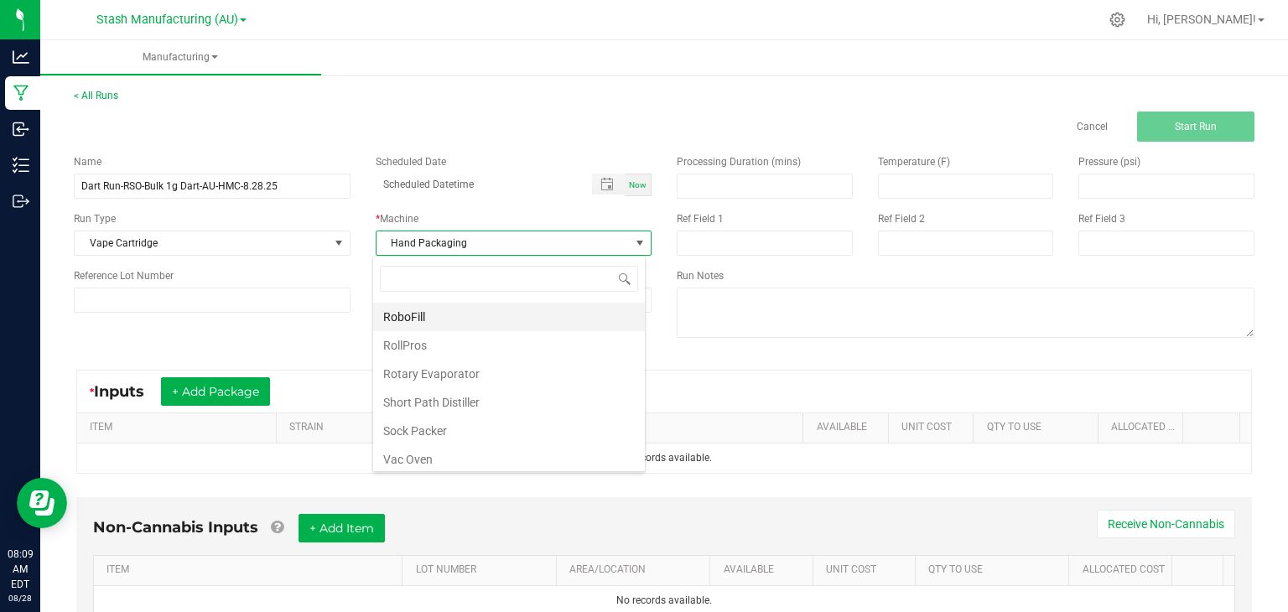
click at [400, 316] on li "RoboFill" at bounding box center [509, 317] width 272 height 29
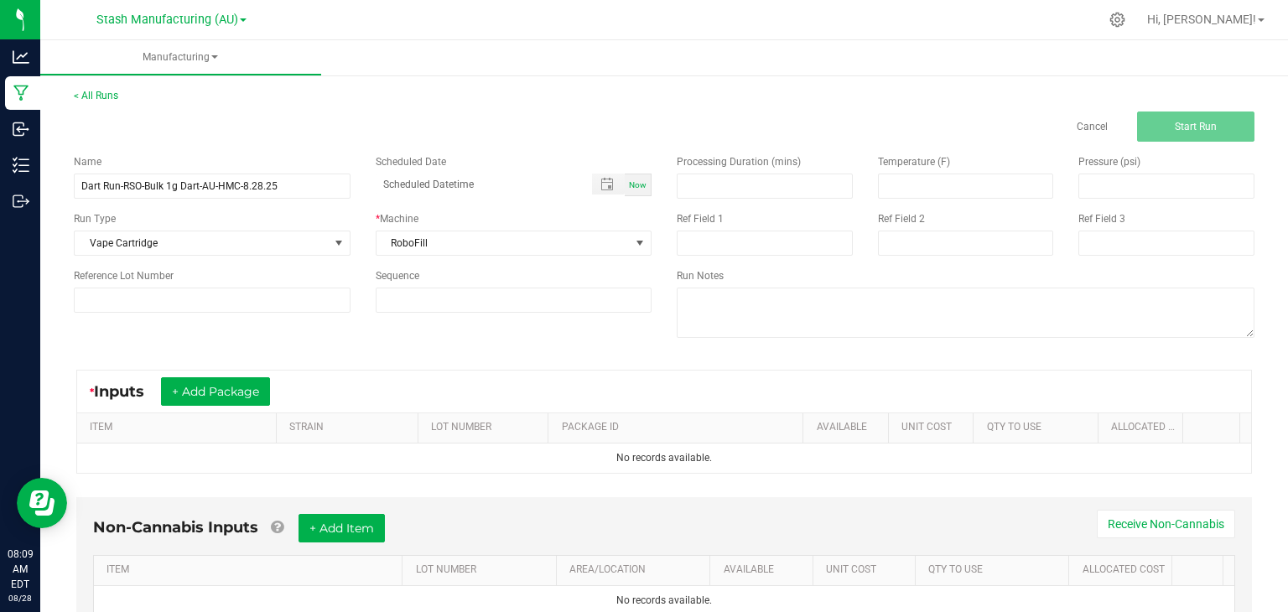
click at [636, 190] on div "Now" at bounding box center [638, 185] width 27 height 23
type input "[DATE] 8:09 AM"
click at [221, 393] on button "+ Add Package" at bounding box center [215, 391] width 109 height 29
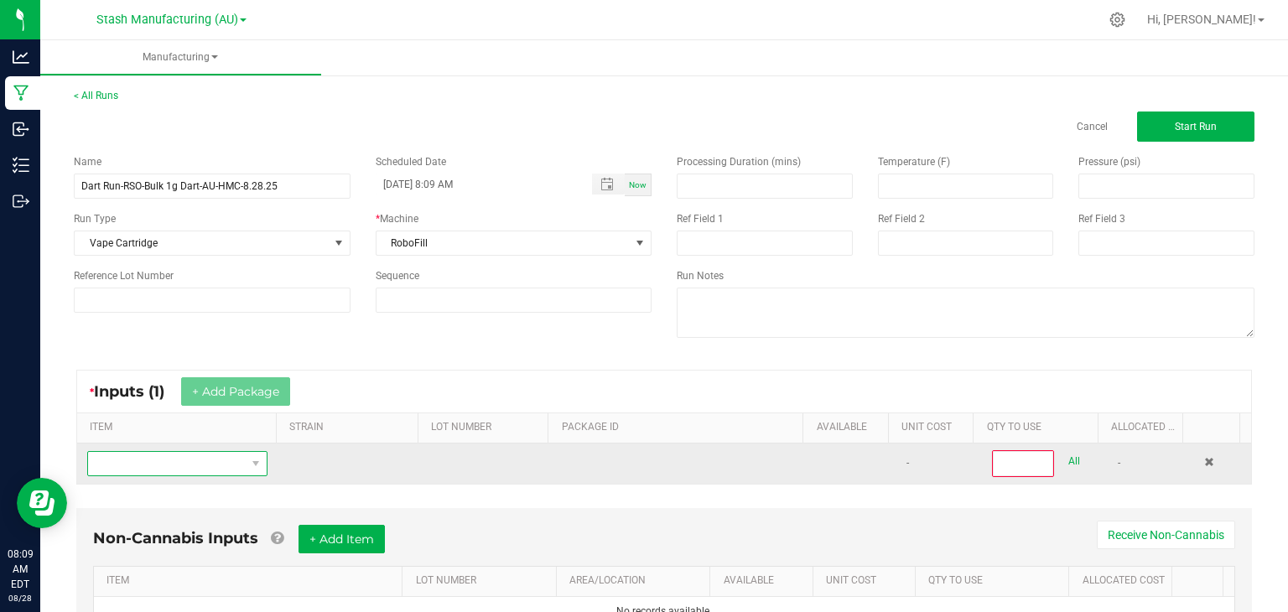
click at [184, 464] on span "NO DATA FOUND" at bounding box center [167, 463] width 158 height 23
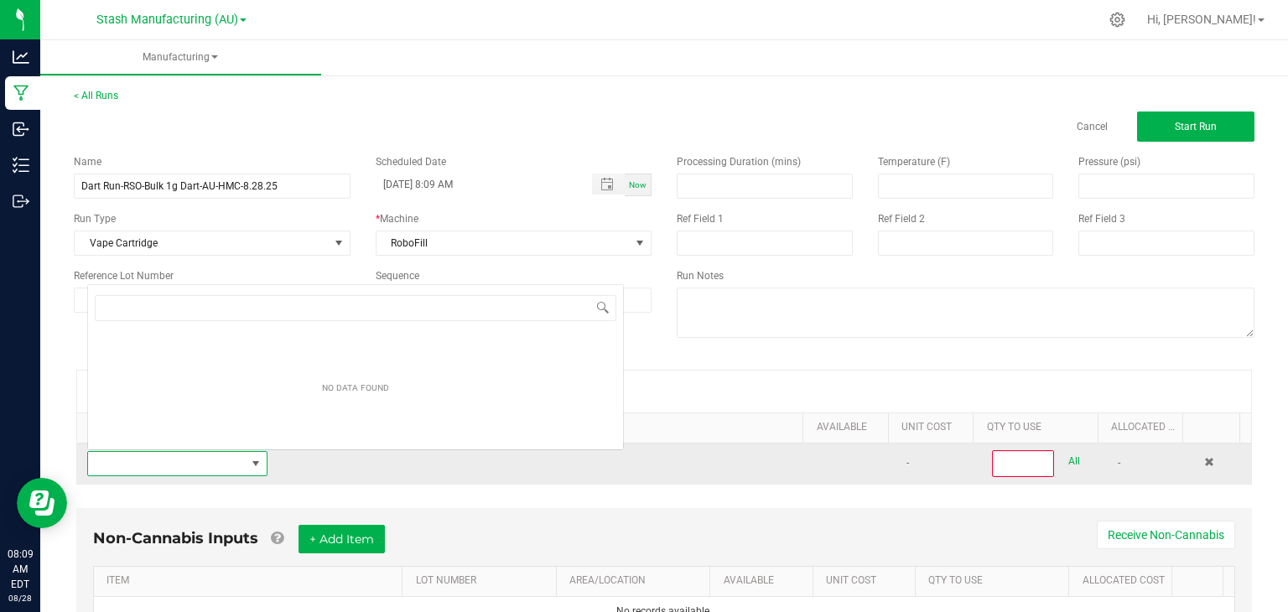
scroll to position [24, 174]
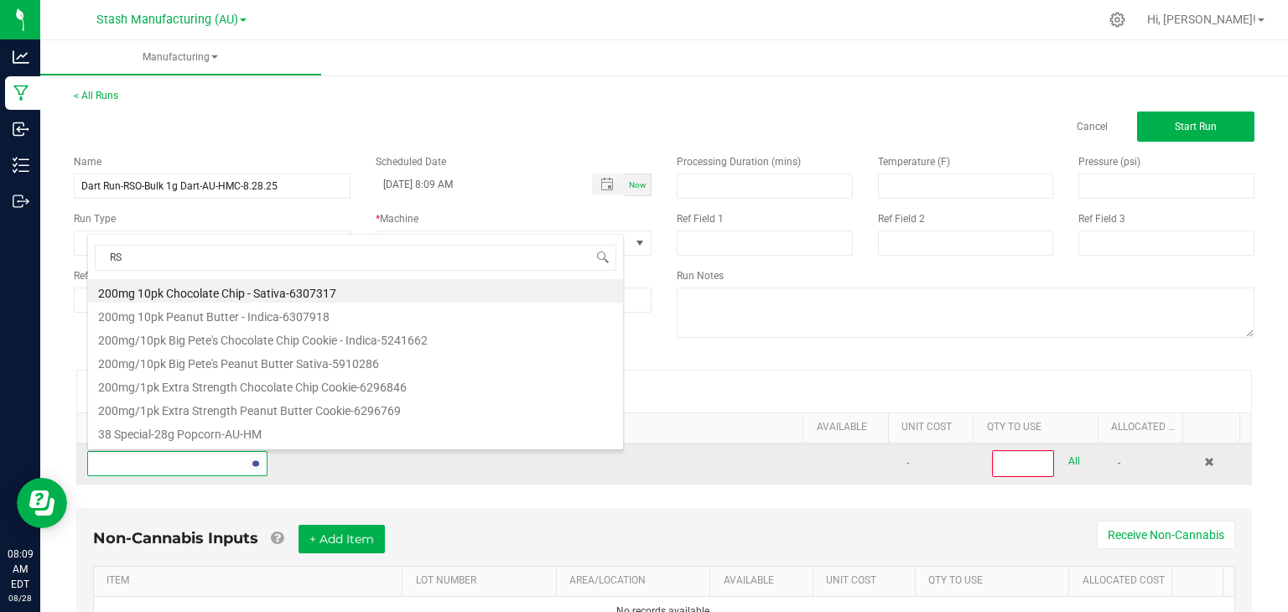
type input "RSO"
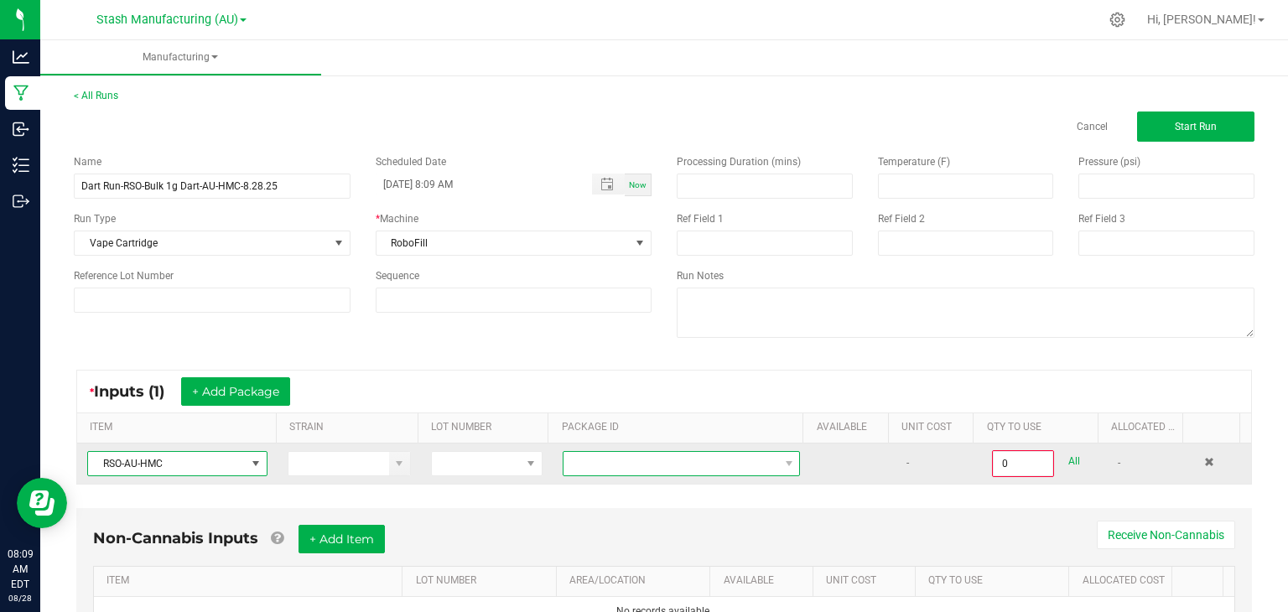
click at [635, 474] on span at bounding box center [681, 463] width 237 height 25
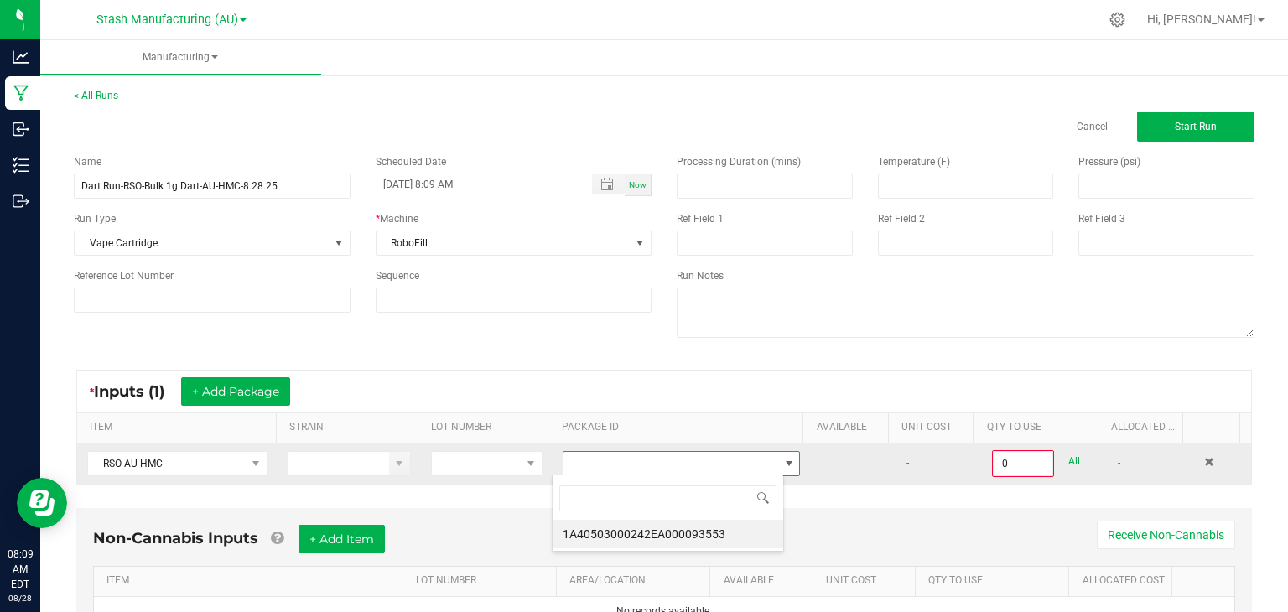
scroll to position [24, 231]
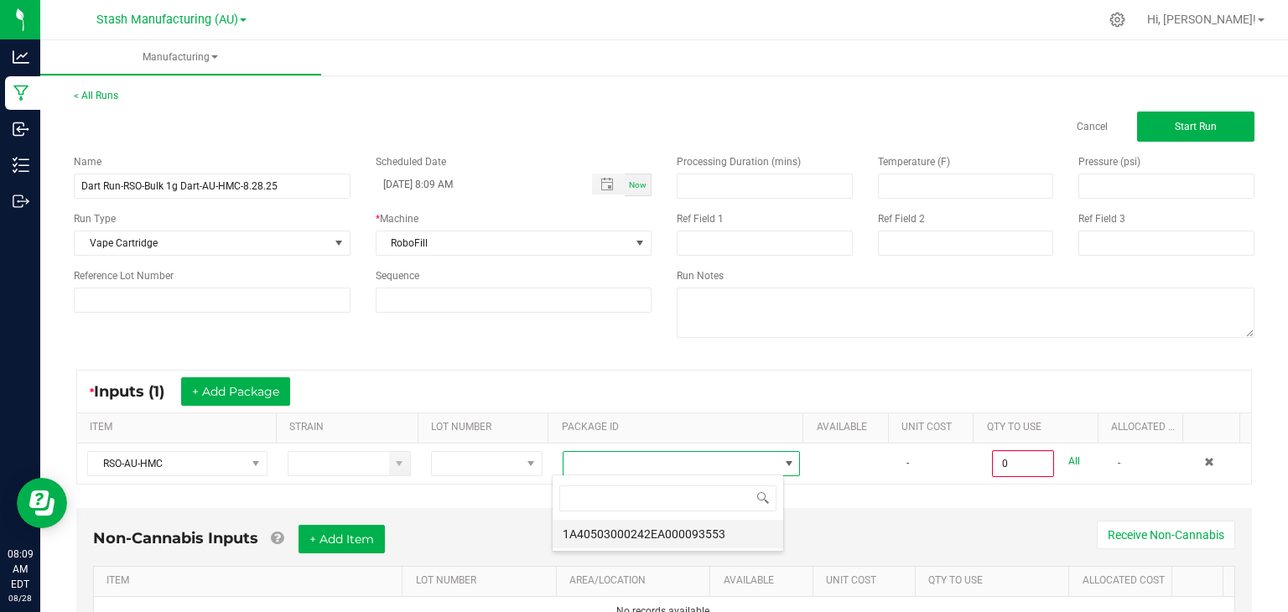
click at [654, 527] on li "1A40503000242EA000093553" at bounding box center [668, 534] width 231 height 29
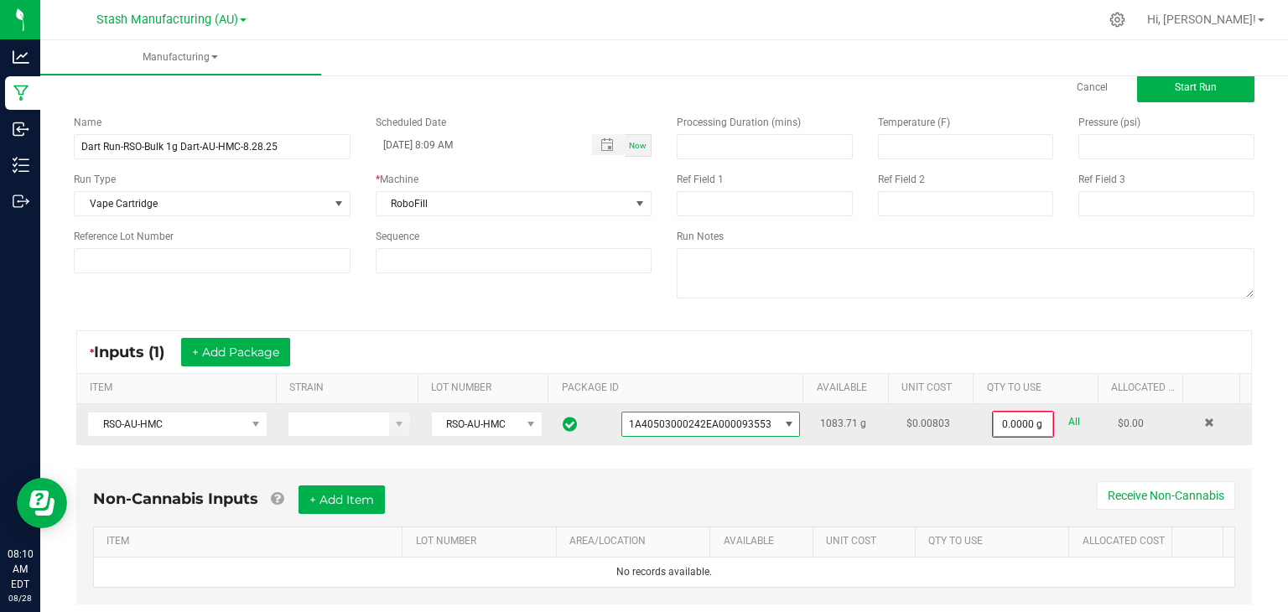
scroll to position [40, 0]
click at [994, 426] on input "0" at bounding box center [1023, 423] width 59 height 23
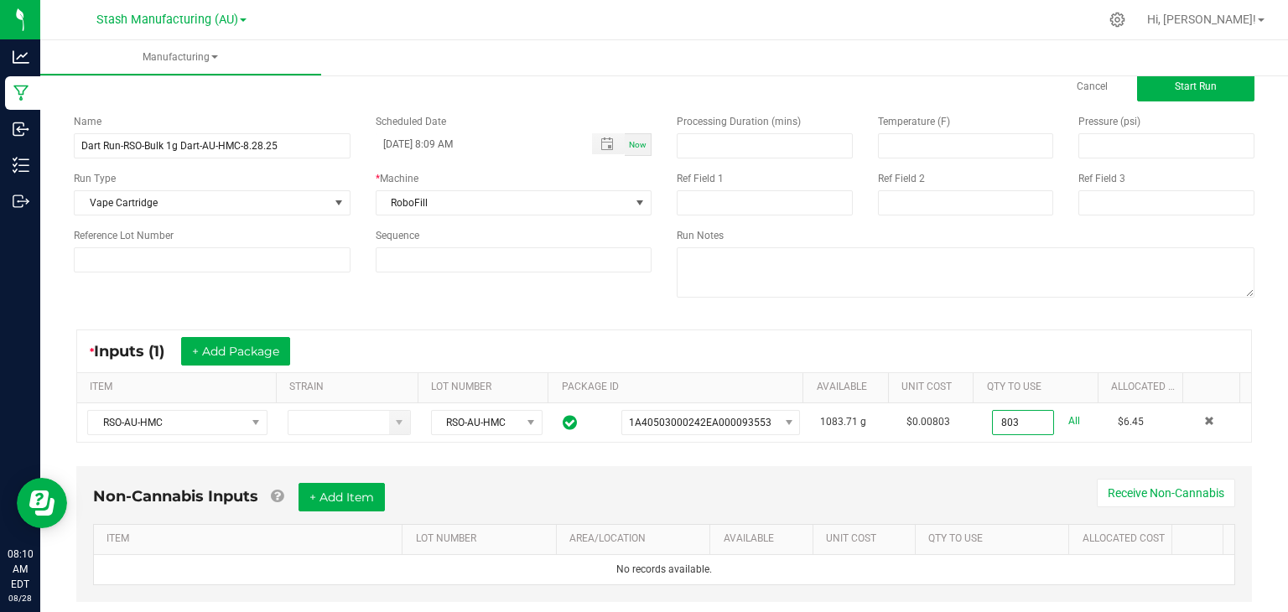
type input "803.0000 g"
click at [912, 475] on div "Non-Cannabis Inputs + Add Item Receive Non-Cannabis ITEM LOT NUMBER AREA/LOCATI…" at bounding box center [664, 534] width 1176 height 136
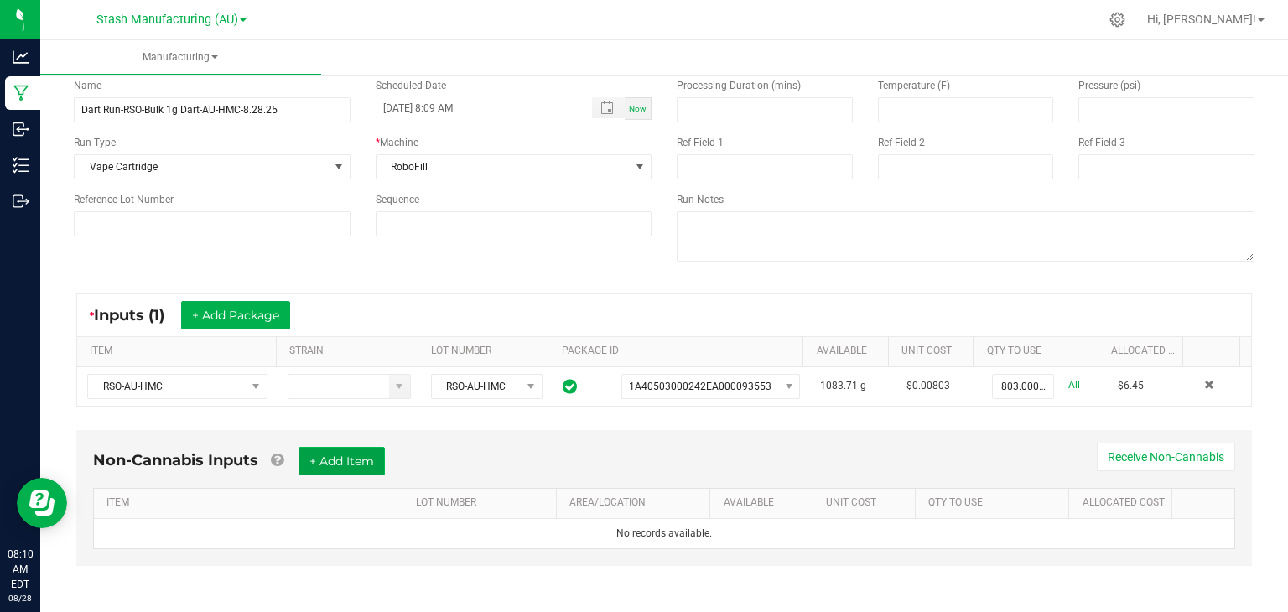
click at [349, 456] on button "+ Add Item" at bounding box center [342, 461] width 86 height 29
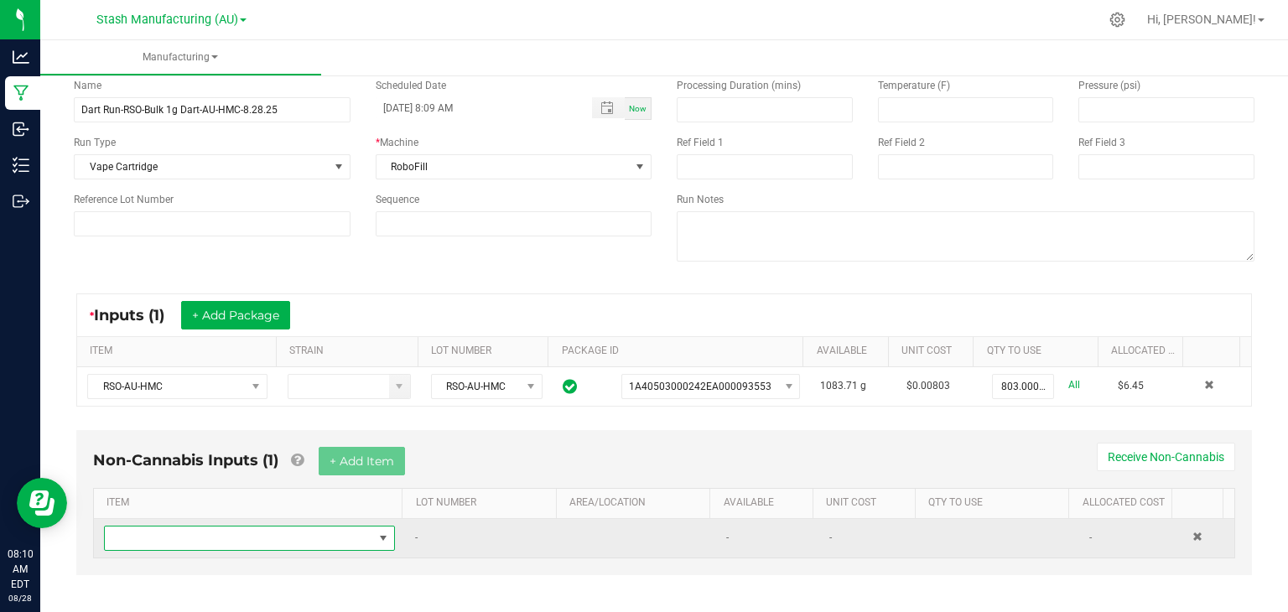
click at [247, 532] on span "NO DATA FOUND" at bounding box center [239, 538] width 268 height 23
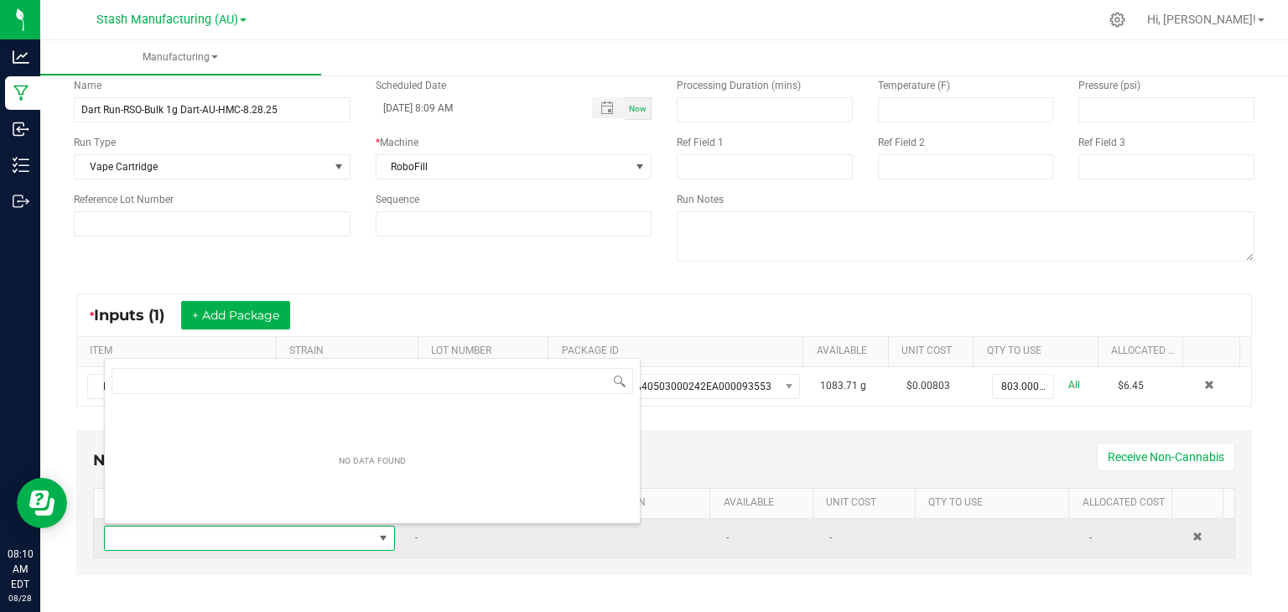
scroll to position [24, 280]
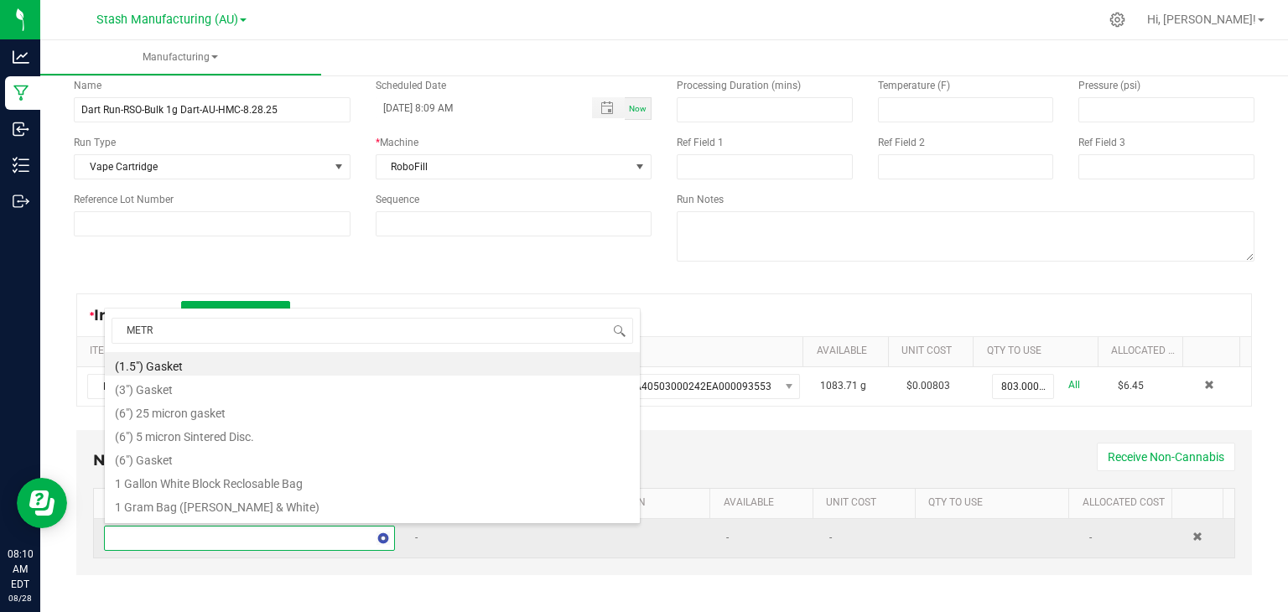
type input "METRC"
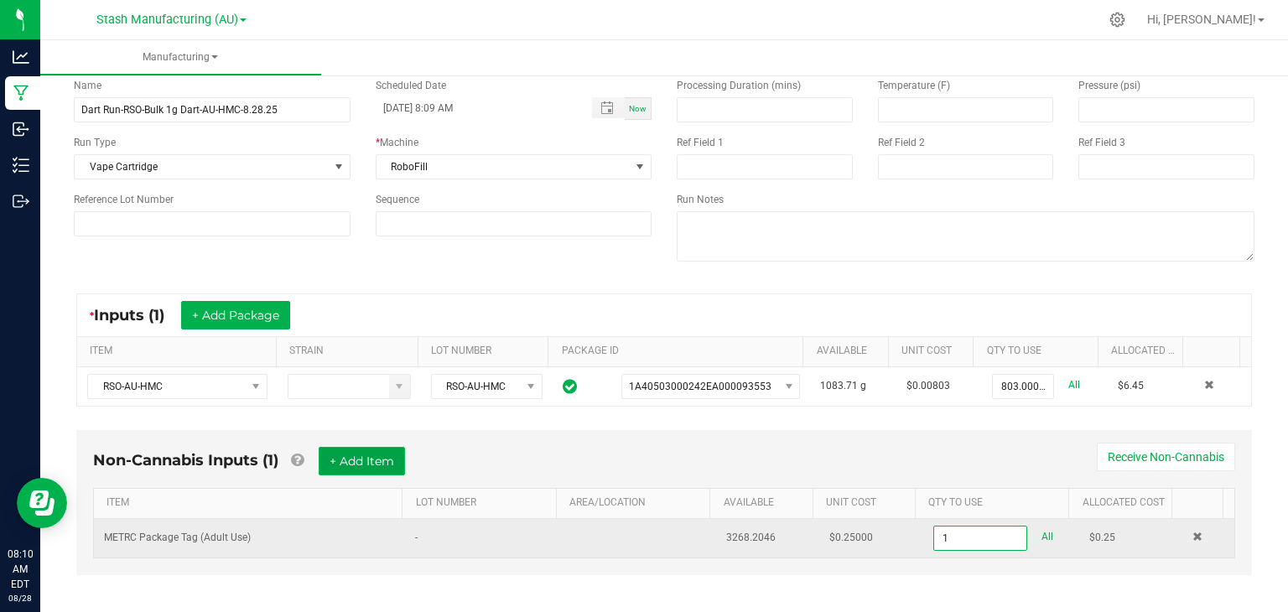
type input "1 ea"
click at [371, 460] on button "+ Add Item" at bounding box center [362, 461] width 86 height 29
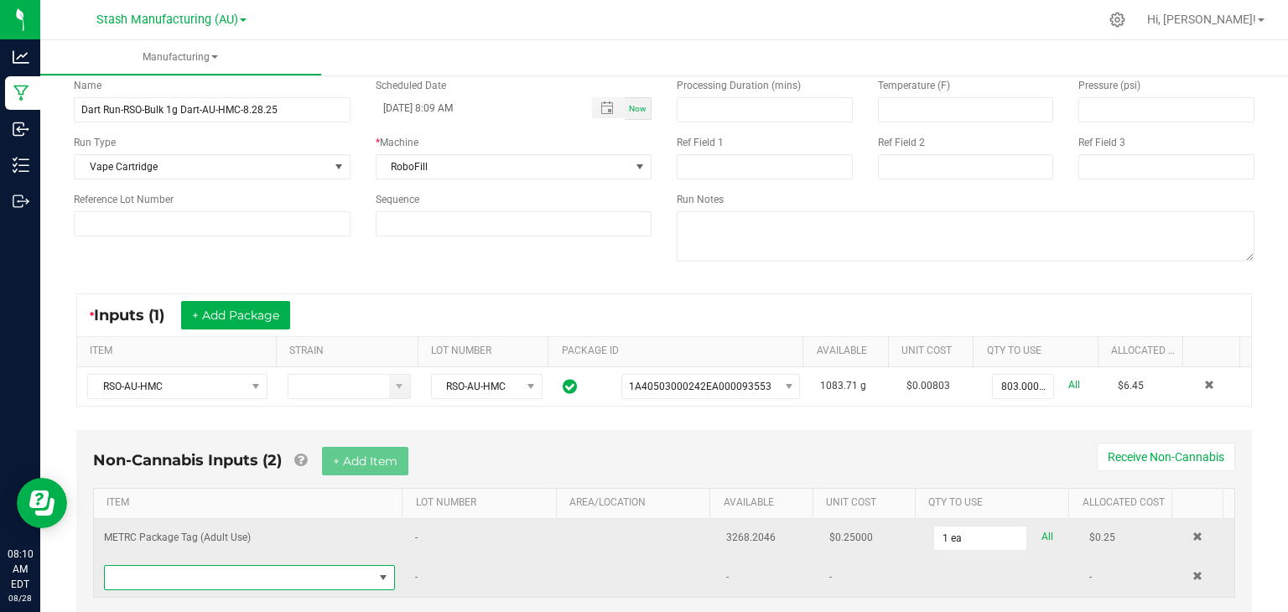
click at [207, 573] on span "NO DATA FOUND" at bounding box center [239, 577] width 268 height 23
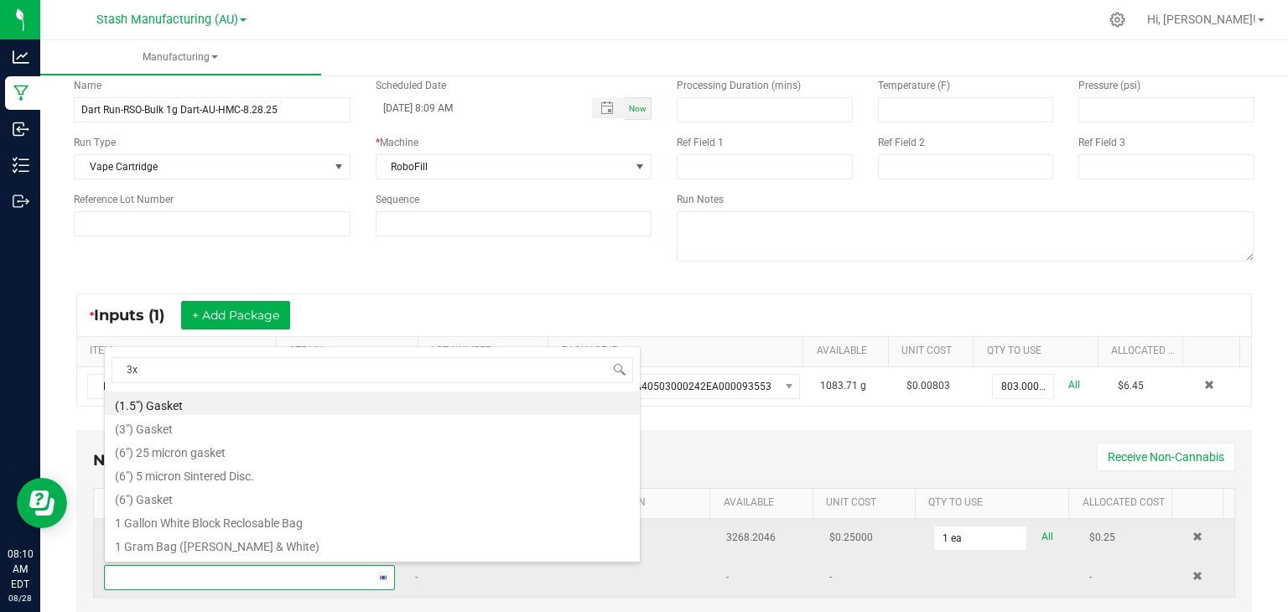
type input "3x1"
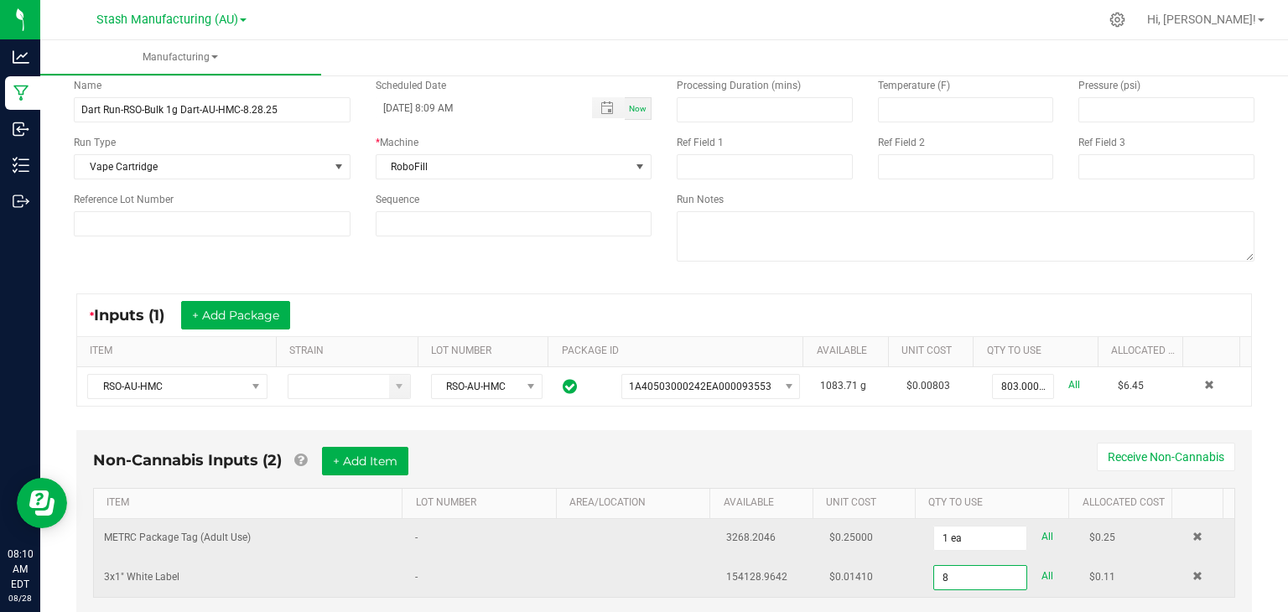
type input "8 ea"
click at [503, 442] on div "Non-Cannabis Inputs (2) + Add Item Receive Non-Cannabis ITEM LOT NUMBER AREA/LO…" at bounding box center [664, 522] width 1176 height 184
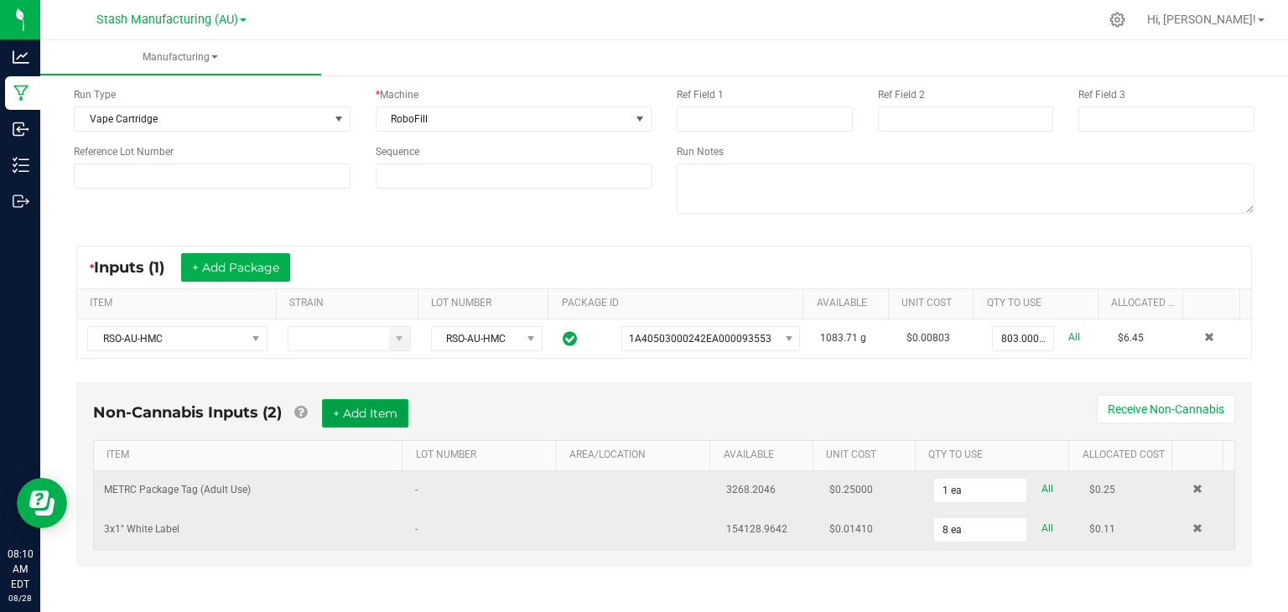
click at [356, 407] on button "+ Add Item" at bounding box center [365, 413] width 86 height 29
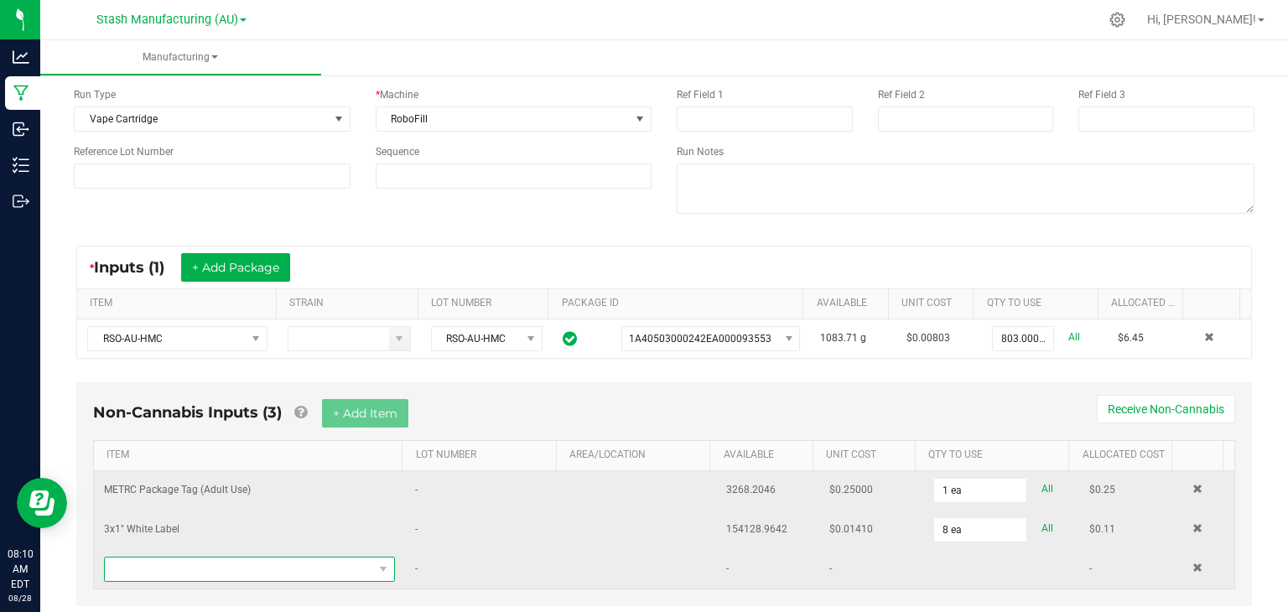
click at [225, 564] on span "NO DATA FOUND" at bounding box center [239, 569] width 268 height 23
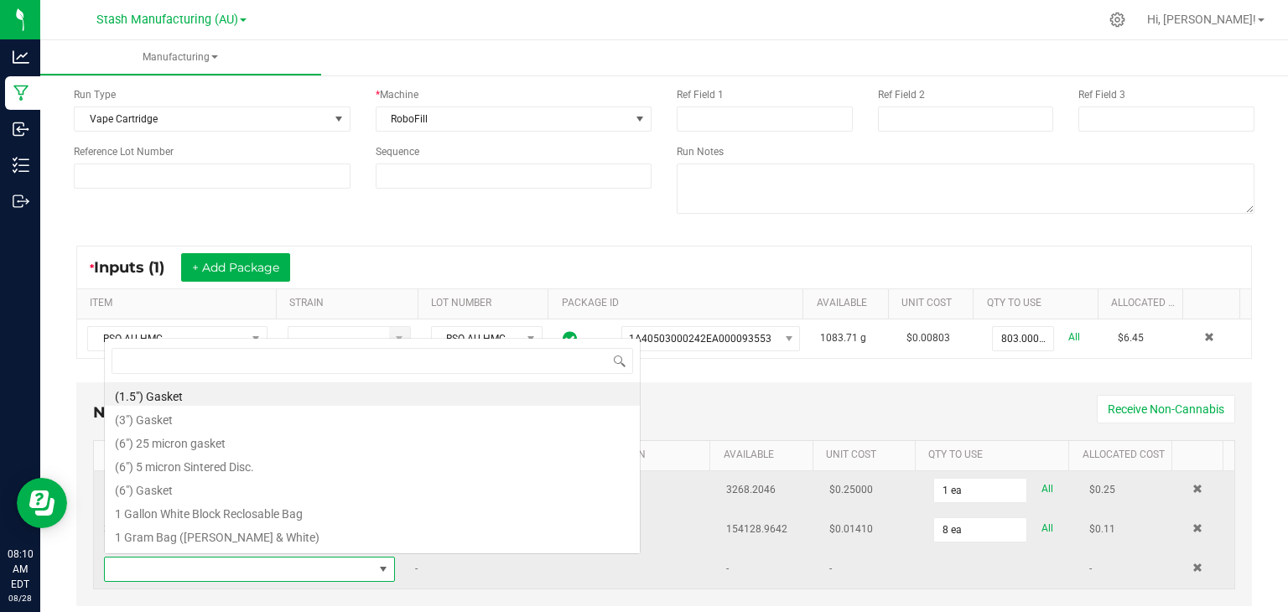
scroll to position [24, 280]
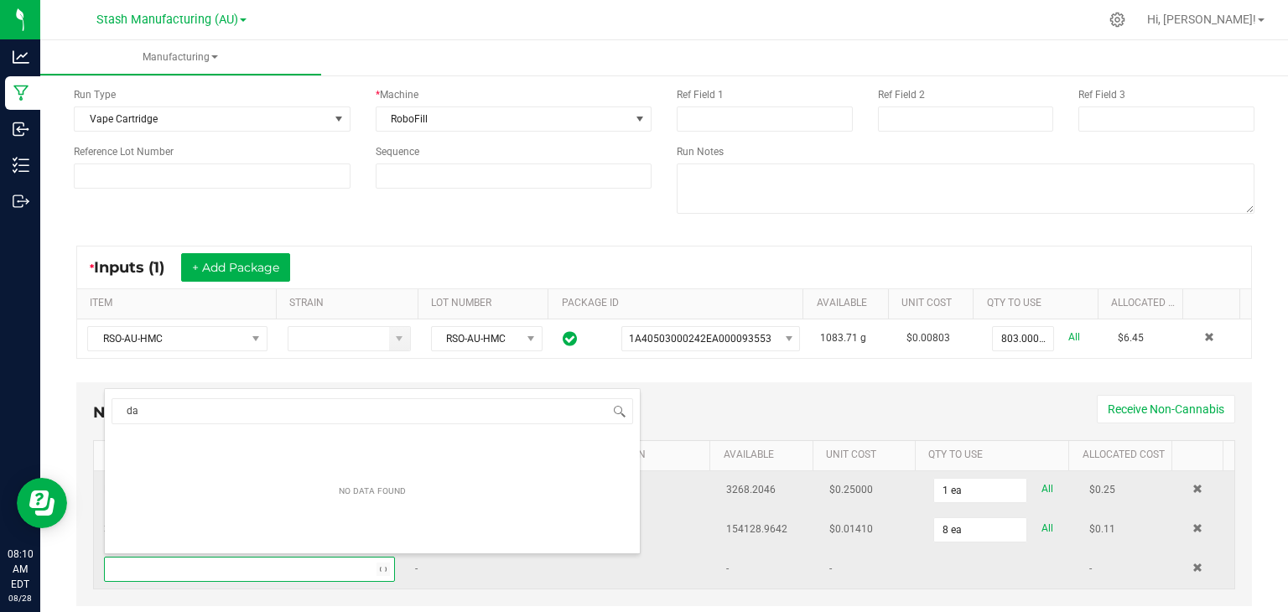
type input "d"
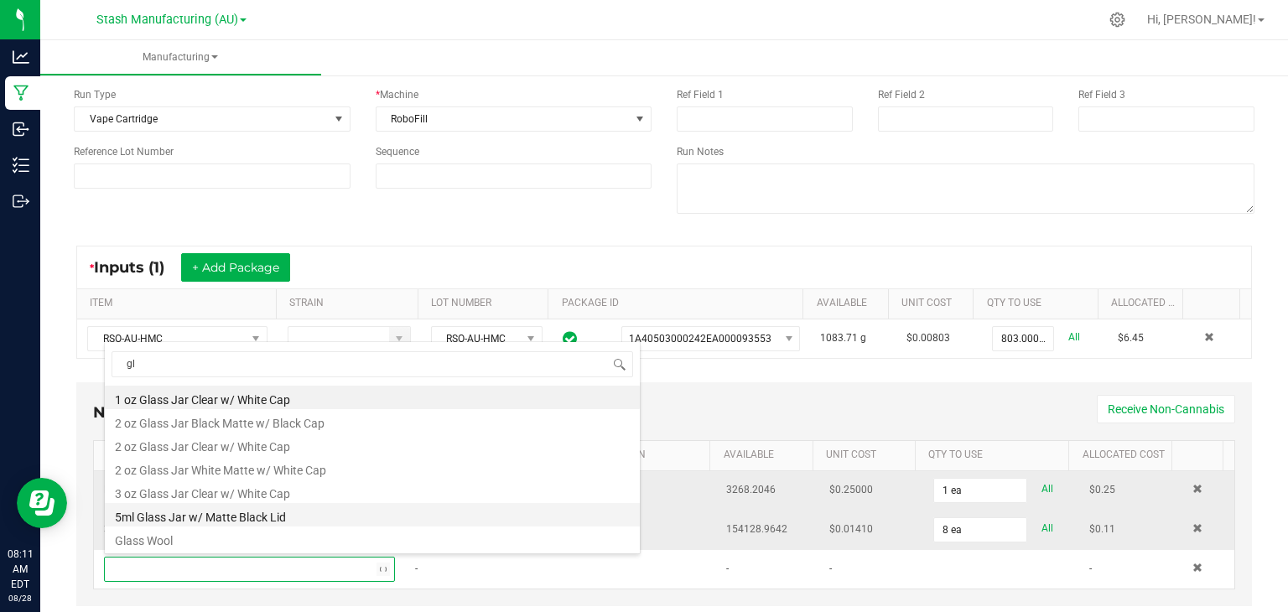
type input "g"
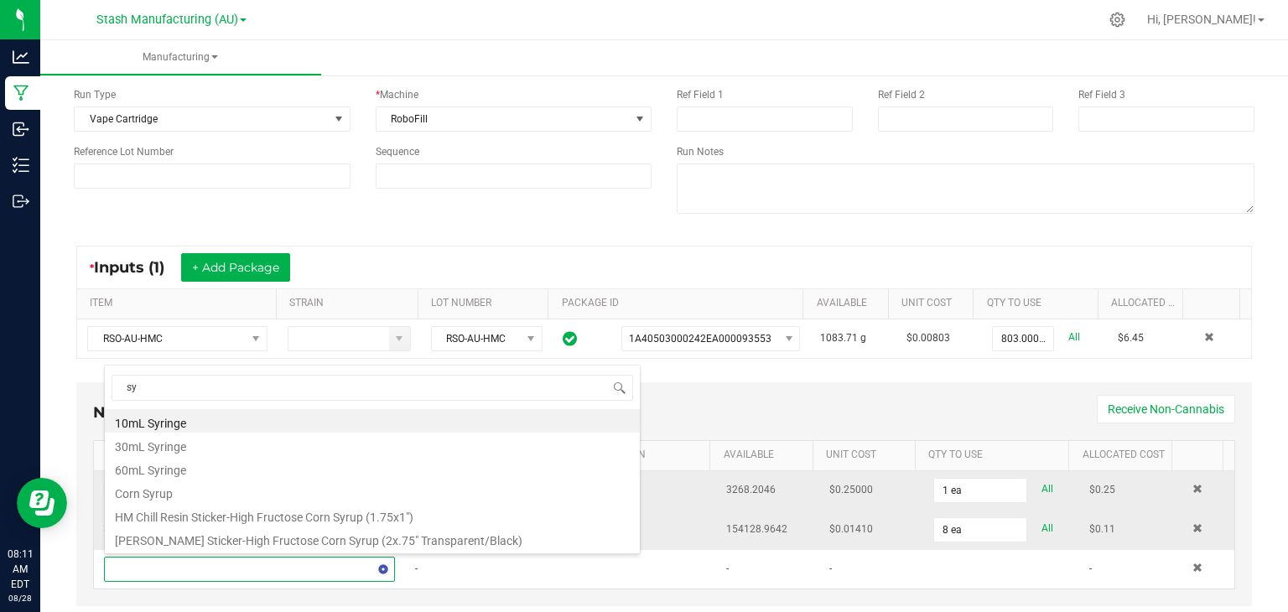
type input "s"
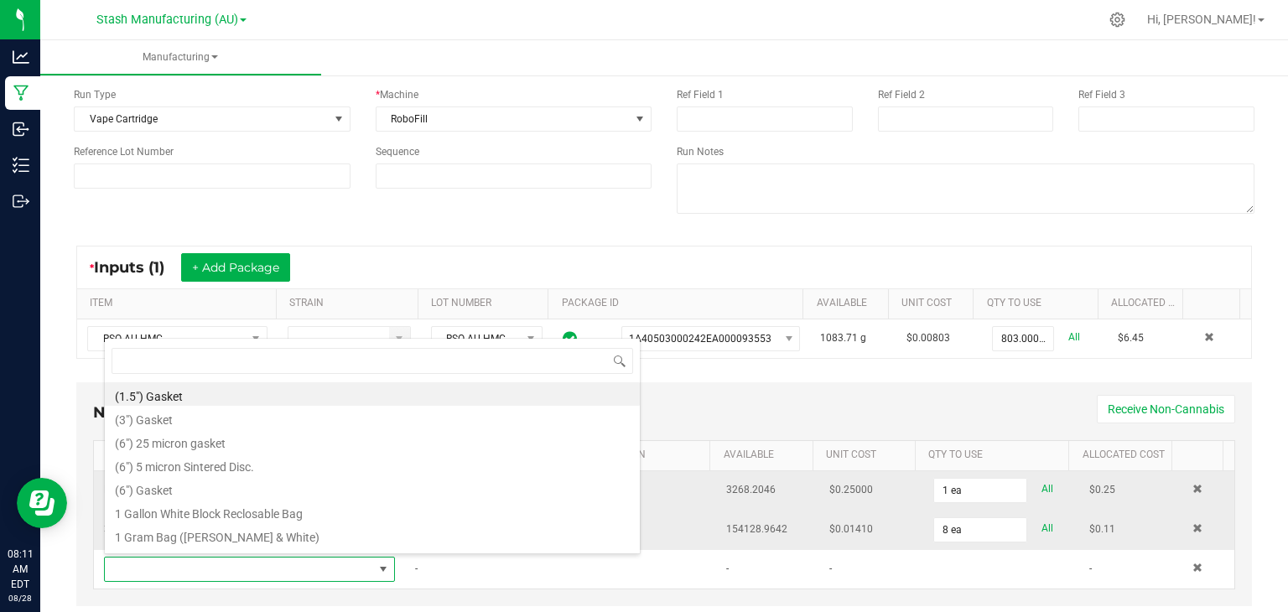
click at [720, 393] on div "Non-Cannabis Inputs (3) + Add Item Receive Non-Cannabis ITEM LOT NUMBER AREA/LO…" at bounding box center [664, 494] width 1176 height 224
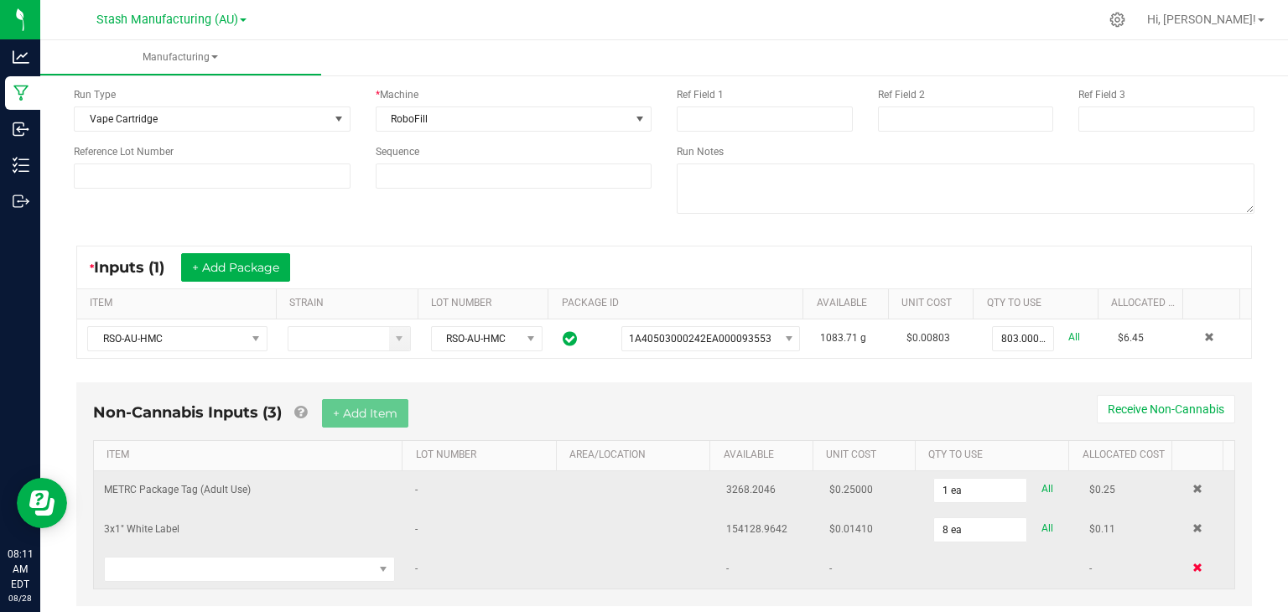
click at [1192, 564] on span at bounding box center [1197, 568] width 10 height 10
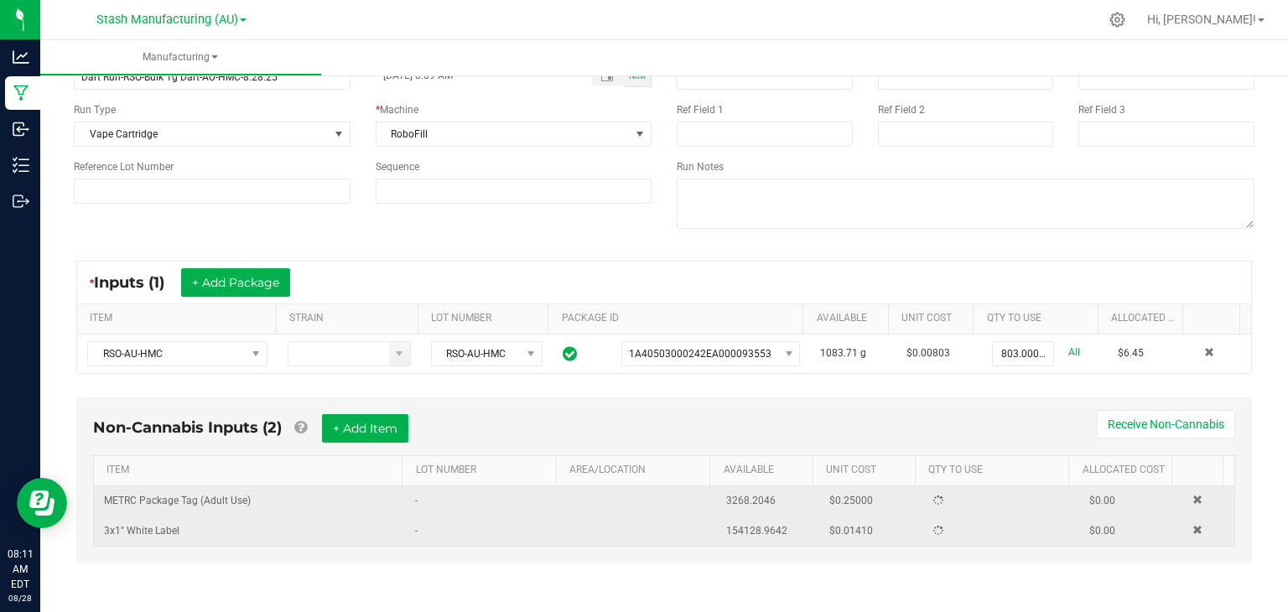
scroll to position [124, 0]
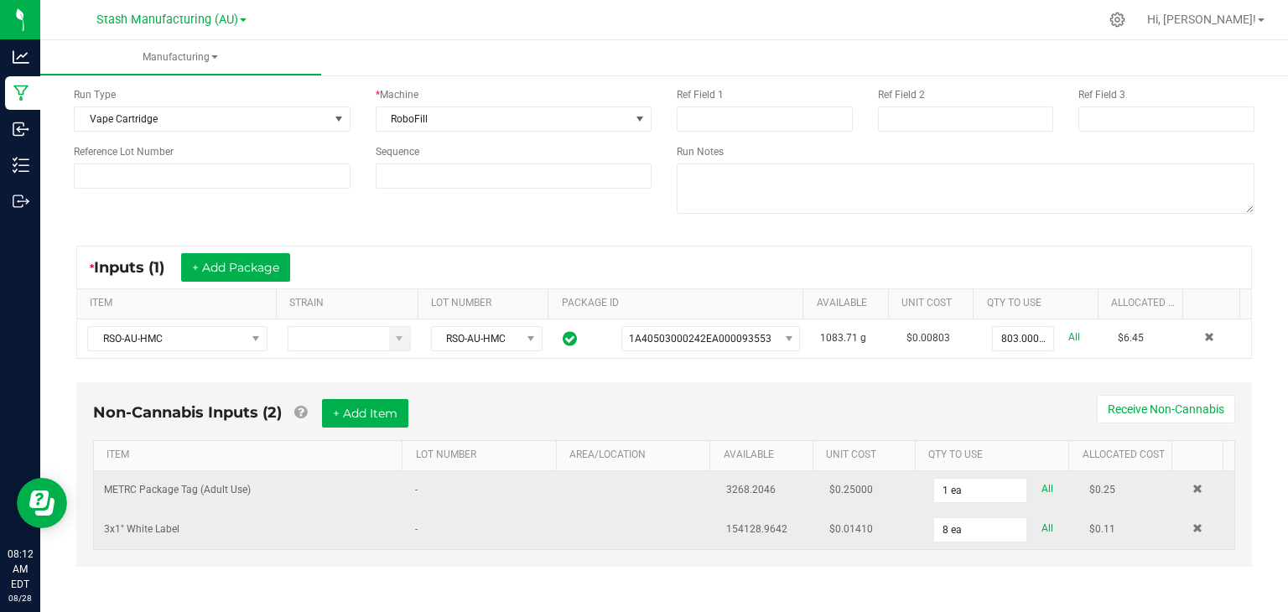
click at [597, 396] on div "Non-Cannabis Inputs (2) + Add Item Receive Non-Cannabis ITEM LOT NUMBER AREA/LO…" at bounding box center [664, 474] width 1176 height 184
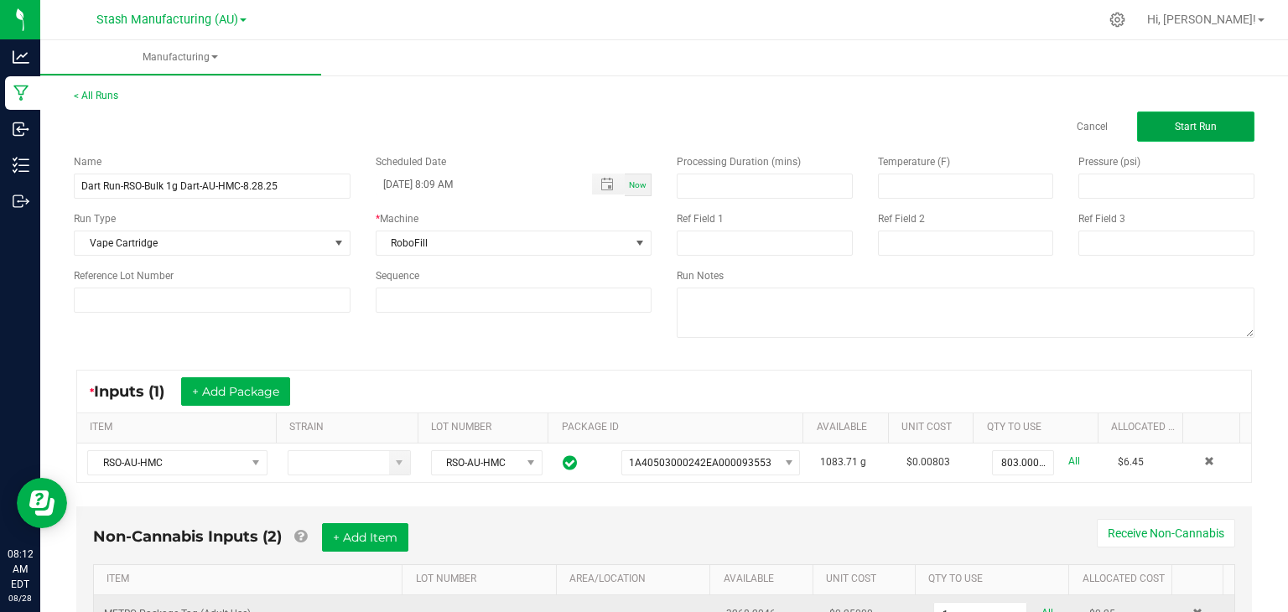
click at [1192, 119] on button "Start Run" at bounding box center [1195, 127] width 117 height 30
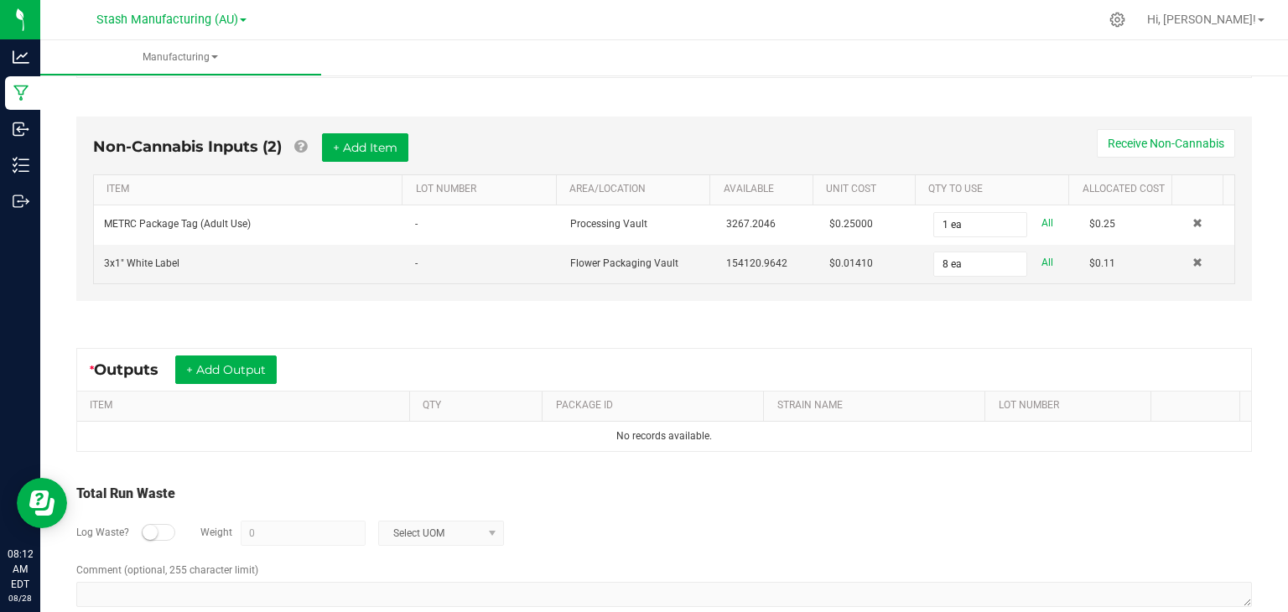
scroll to position [453, 0]
